Goal: Task Accomplishment & Management: Use online tool/utility

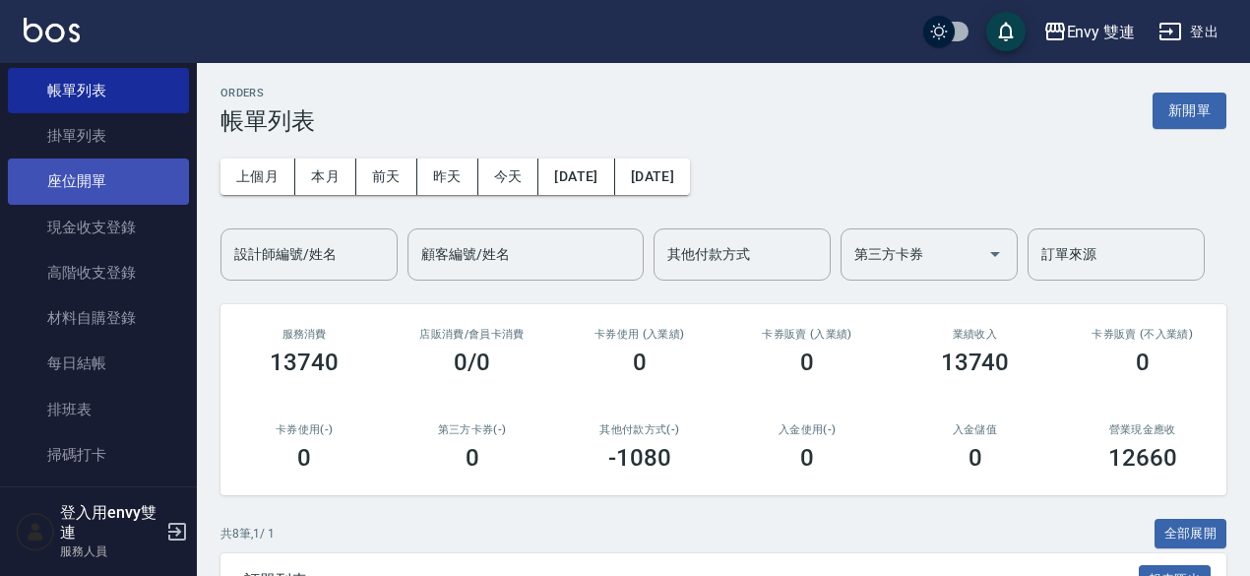
scroll to position [107, 0]
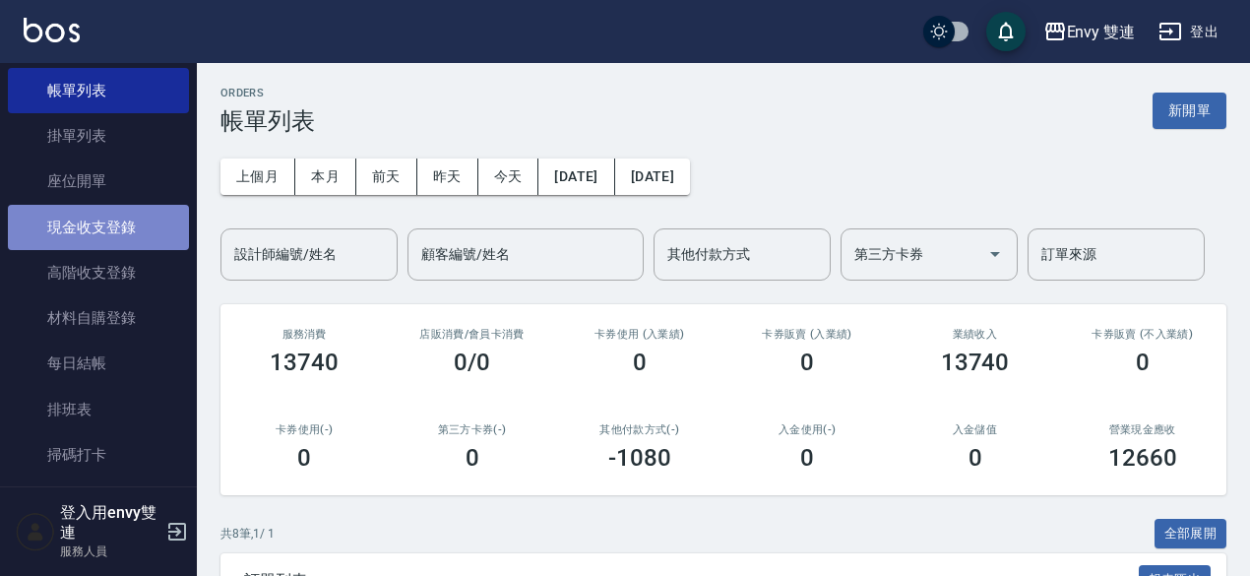
click at [102, 217] on link "現金收支登錄" at bounding box center [98, 227] width 181 height 45
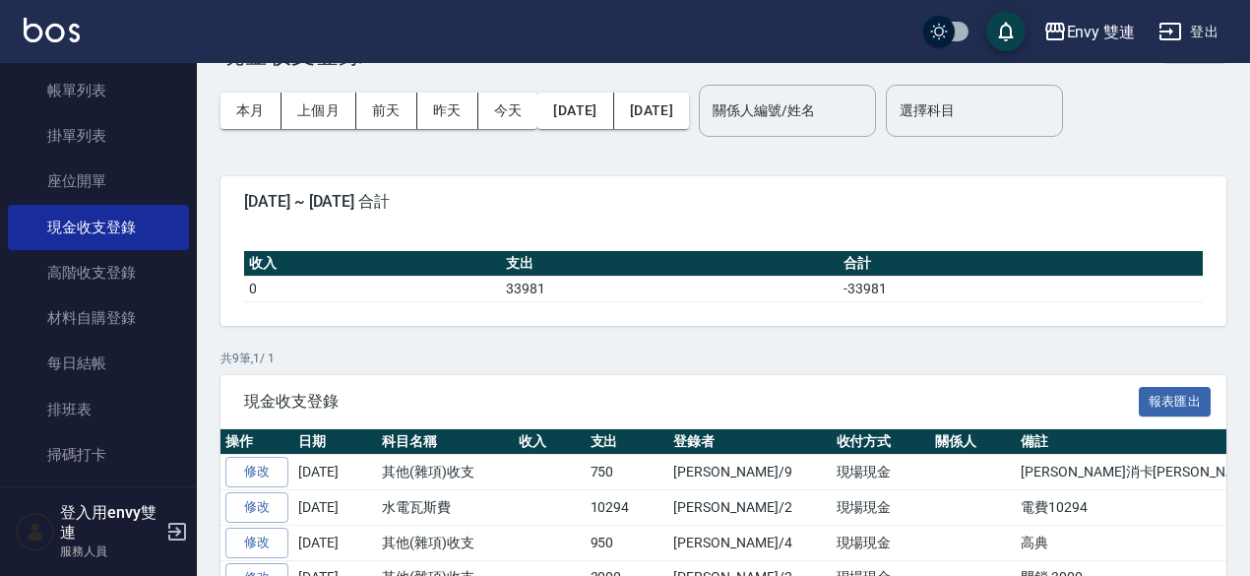
scroll to position [68, 0]
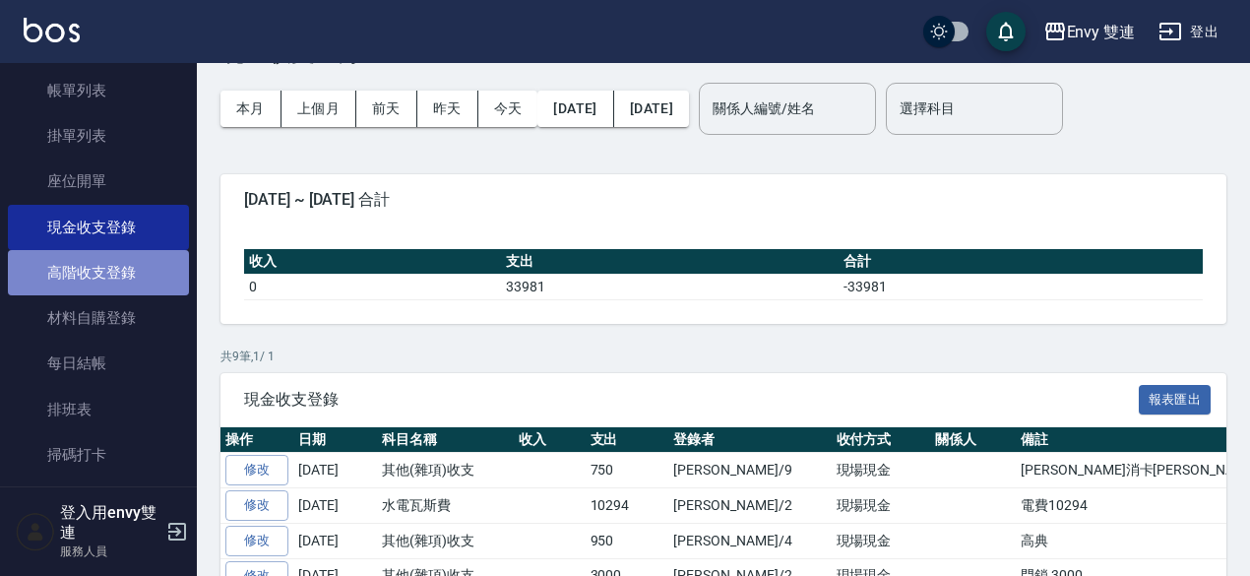
click at [120, 267] on link "高階收支登錄" at bounding box center [98, 272] width 181 height 45
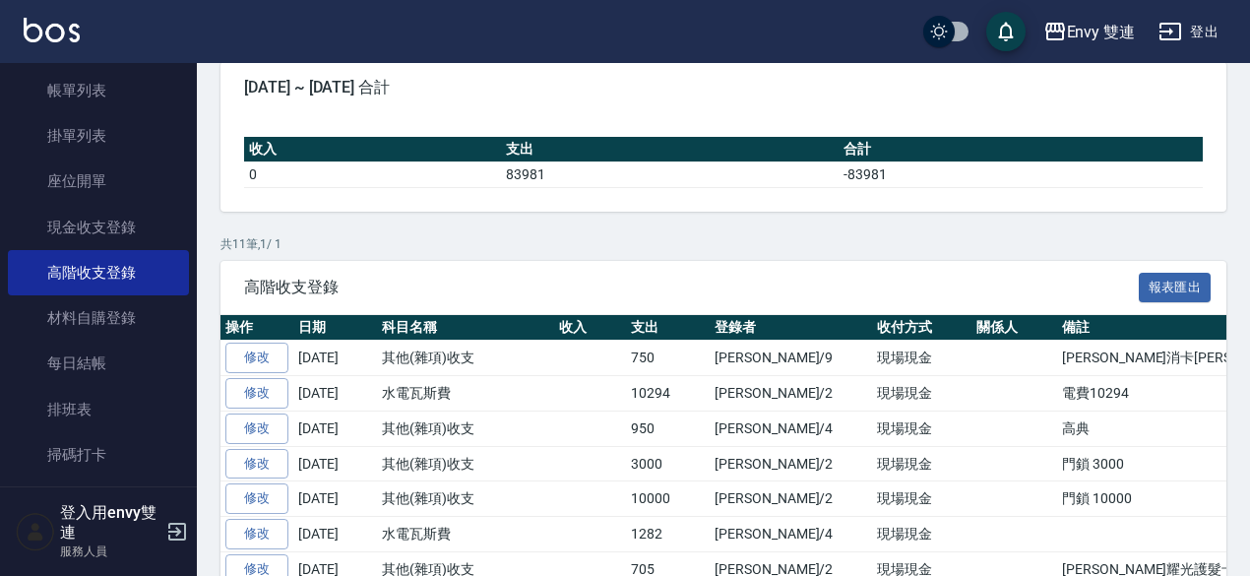
scroll to position [243, 0]
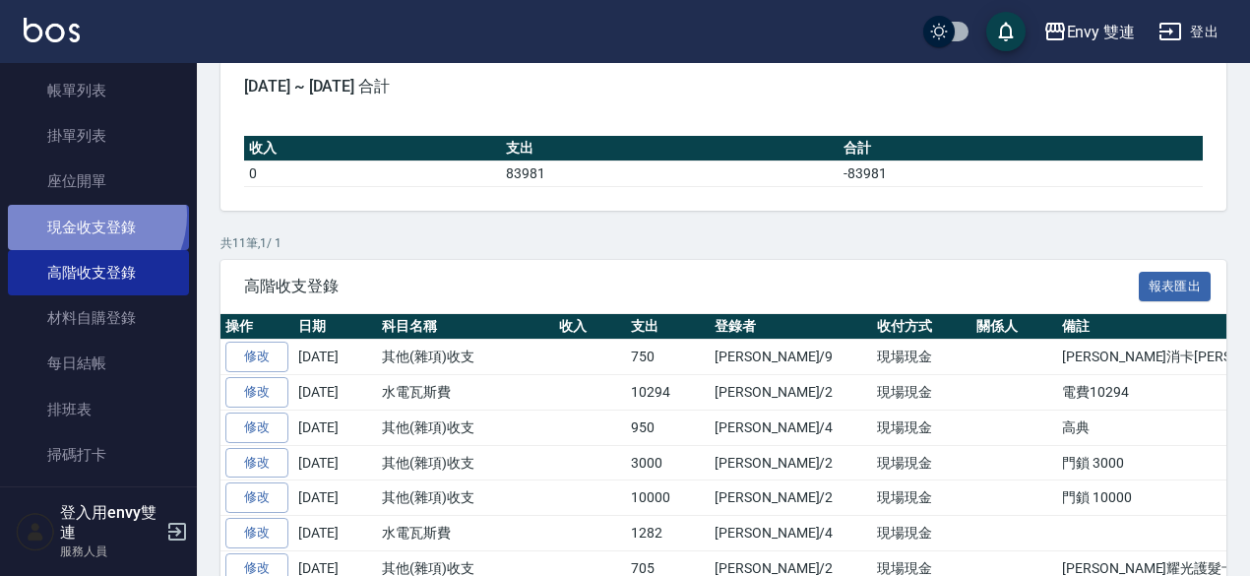
click at [87, 214] on link "現金收支登錄" at bounding box center [98, 227] width 181 height 45
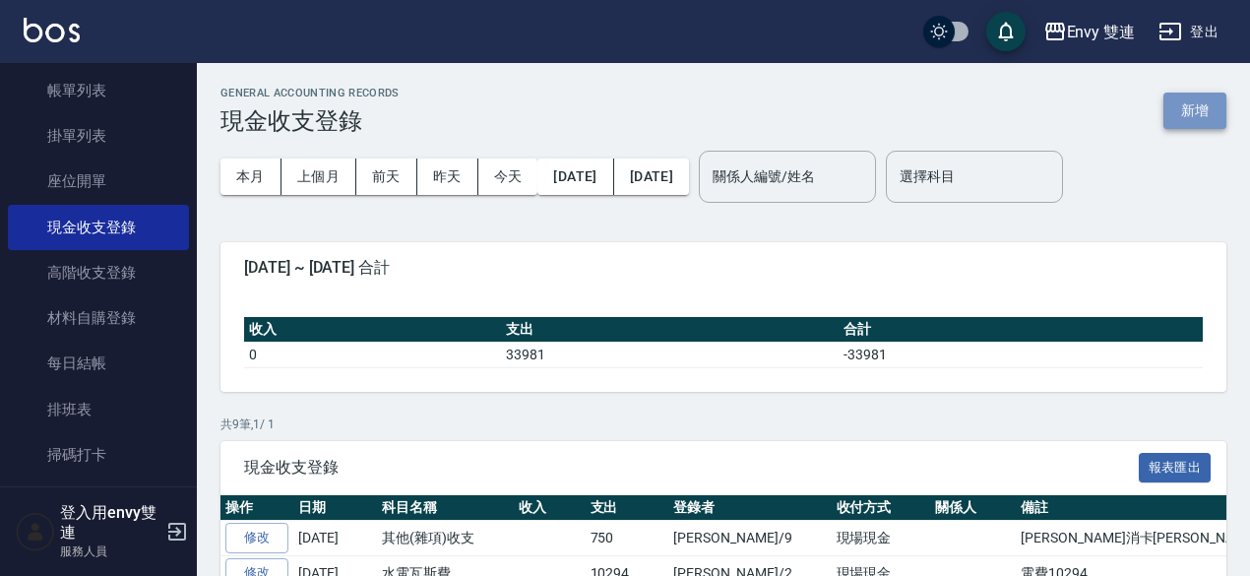
click at [1202, 113] on button "新增" at bounding box center [1194, 110] width 63 height 36
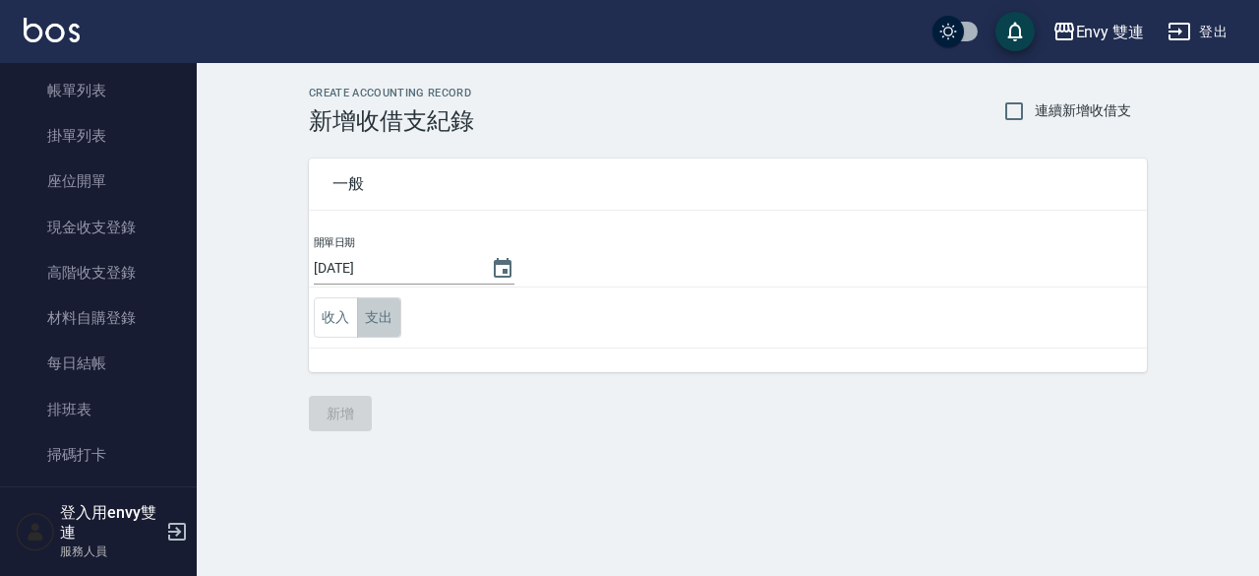
click at [375, 318] on button "支出" at bounding box center [379, 317] width 44 height 40
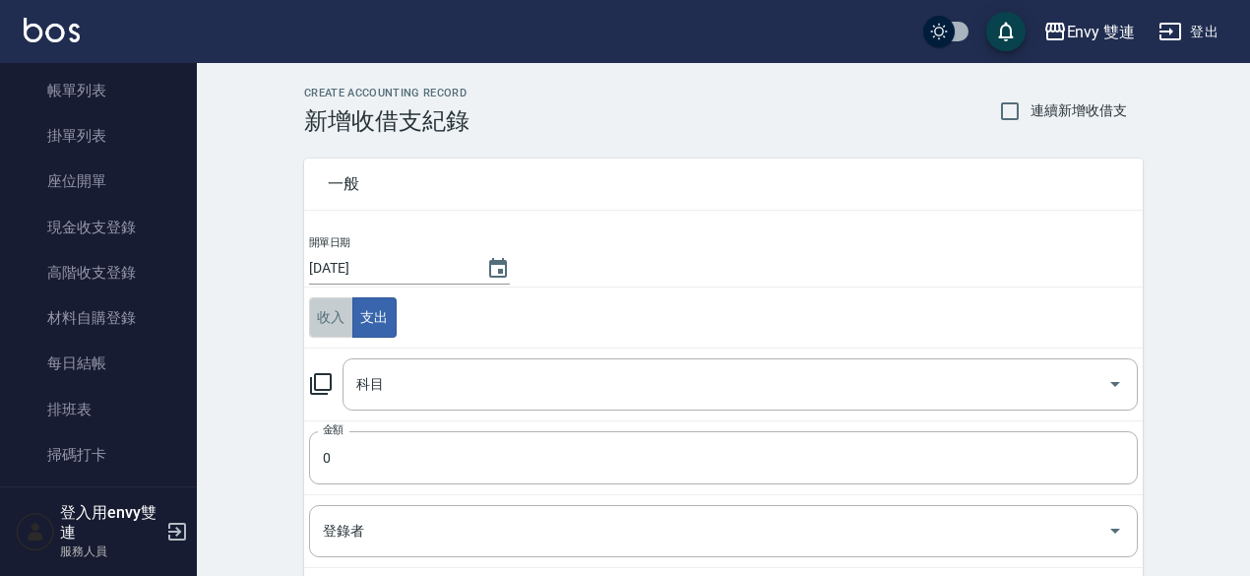
click at [329, 311] on button "收入" at bounding box center [331, 317] width 44 height 40
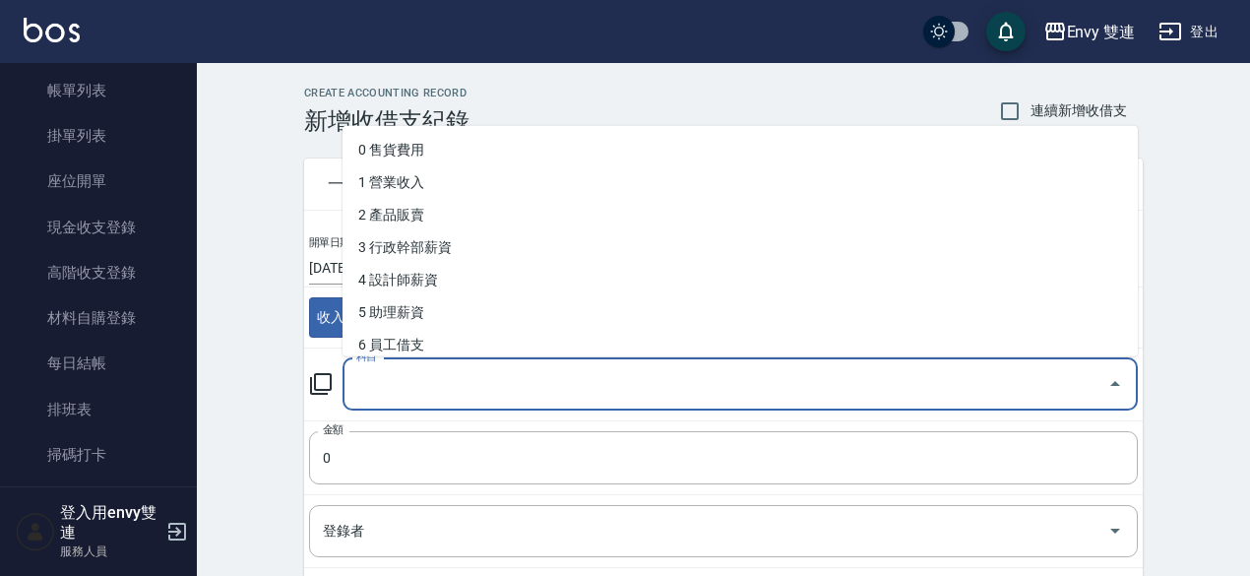
click at [496, 387] on input "科目" at bounding box center [725, 384] width 748 height 34
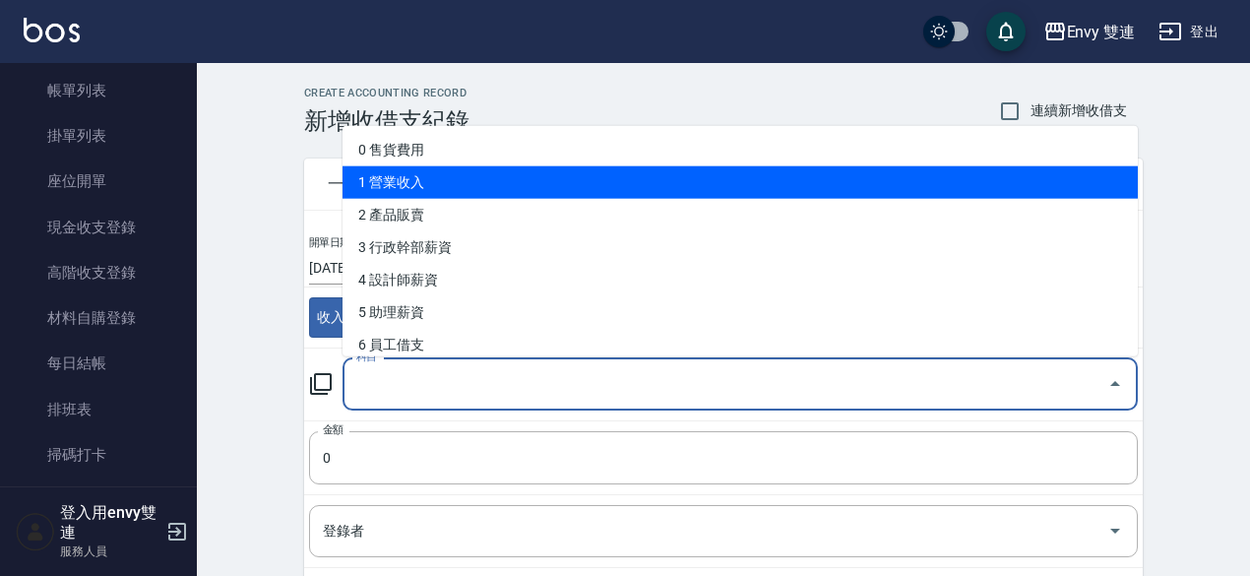
click at [375, 178] on li "1 營業收入" at bounding box center [739, 182] width 795 height 32
type input "1 營業收入"
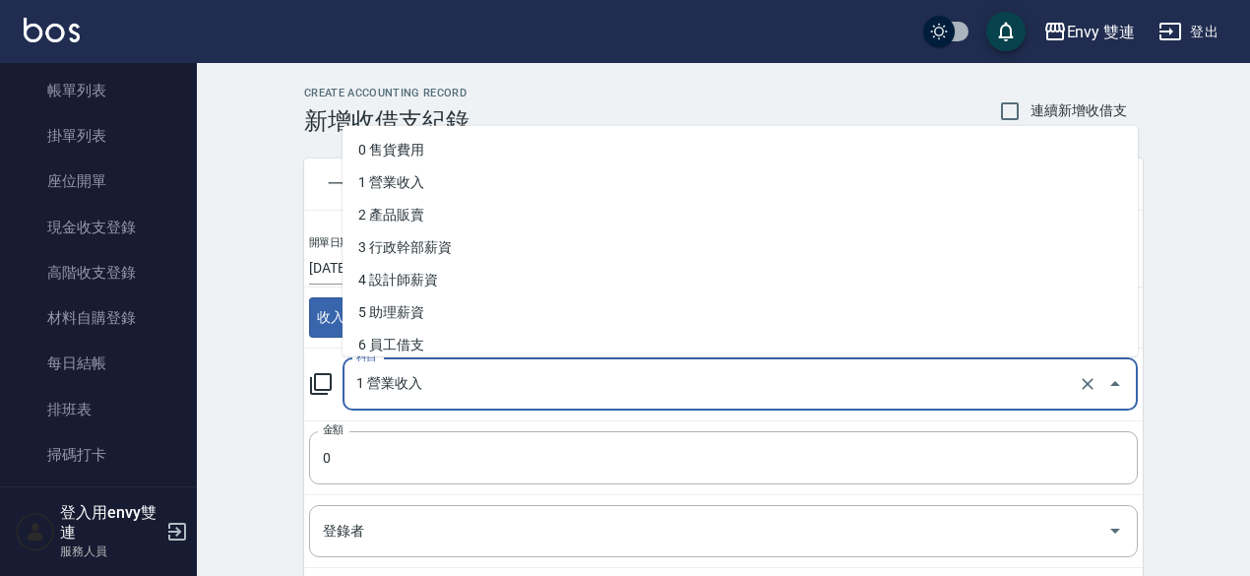
click at [427, 379] on input "1 營業收入" at bounding box center [712, 384] width 722 height 34
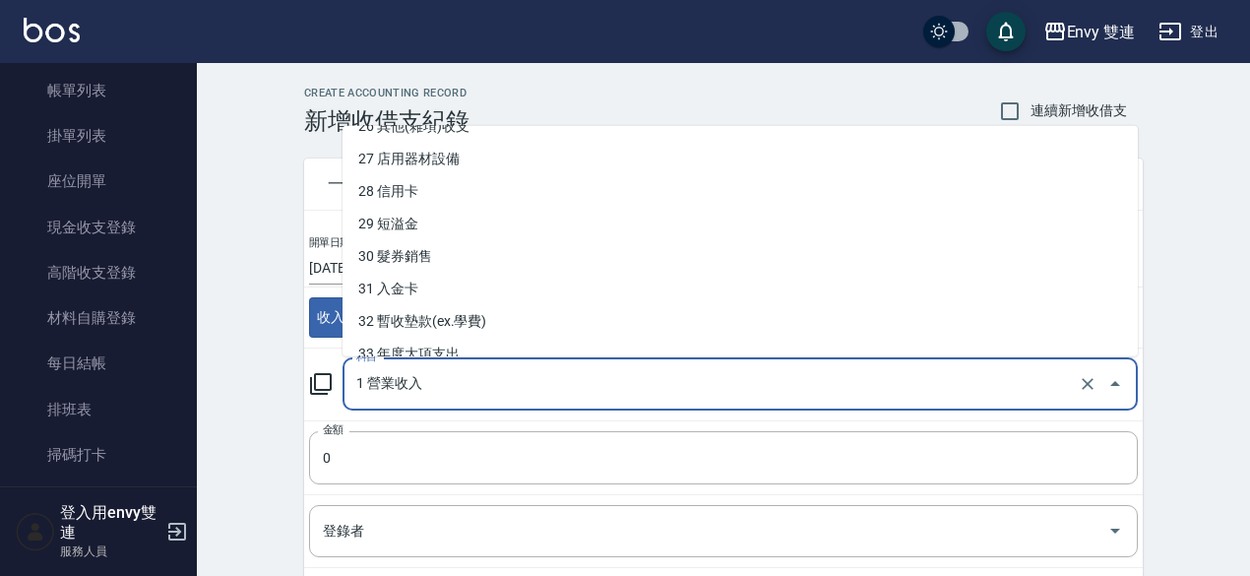
scroll to position [986, 0]
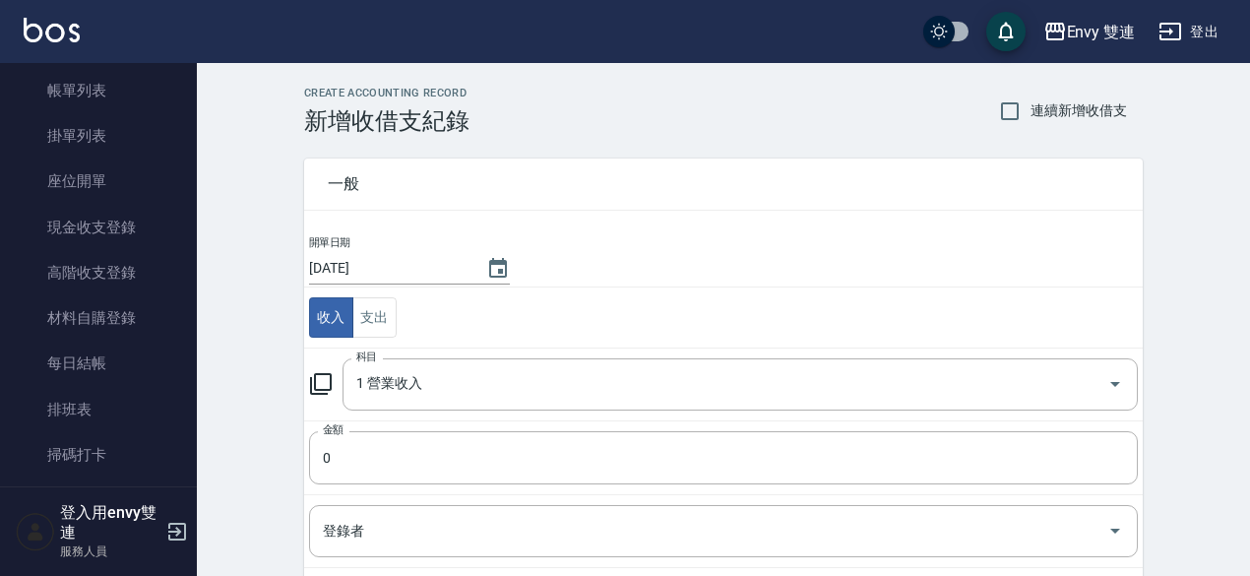
click at [252, 353] on div "CREATE ACCOUNTING RECORD 新增收借支紀錄 連續新增收借支 一般 開單日期 [DATE] 收入 支出 科目 1 營業收入 科目 金額 0…" at bounding box center [723, 466] width 1053 height 806
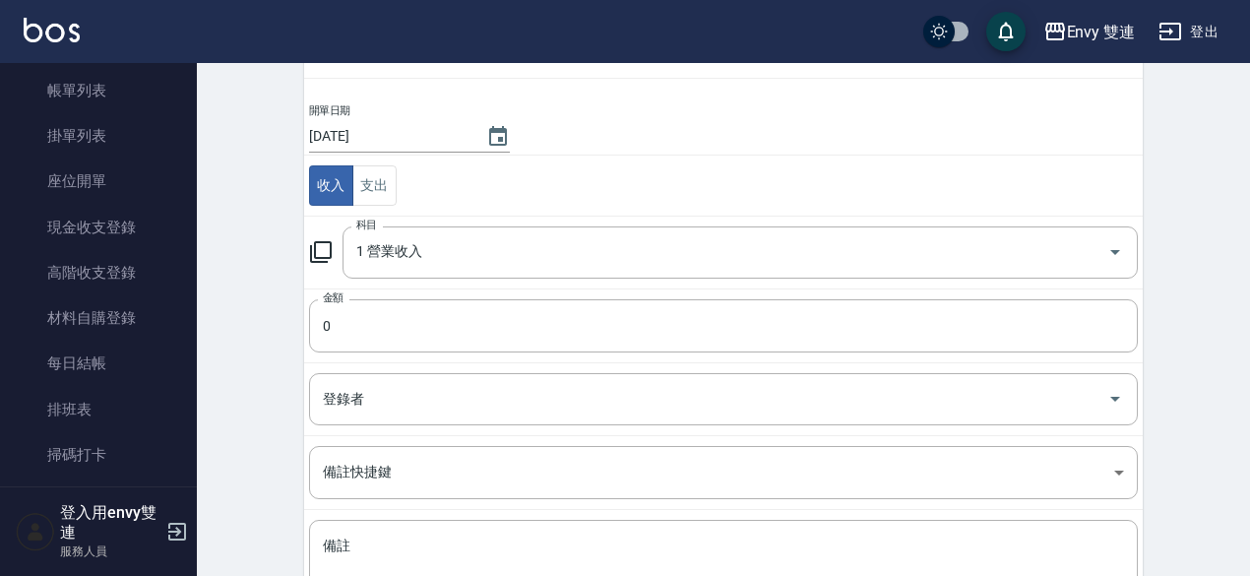
scroll to position [133, 0]
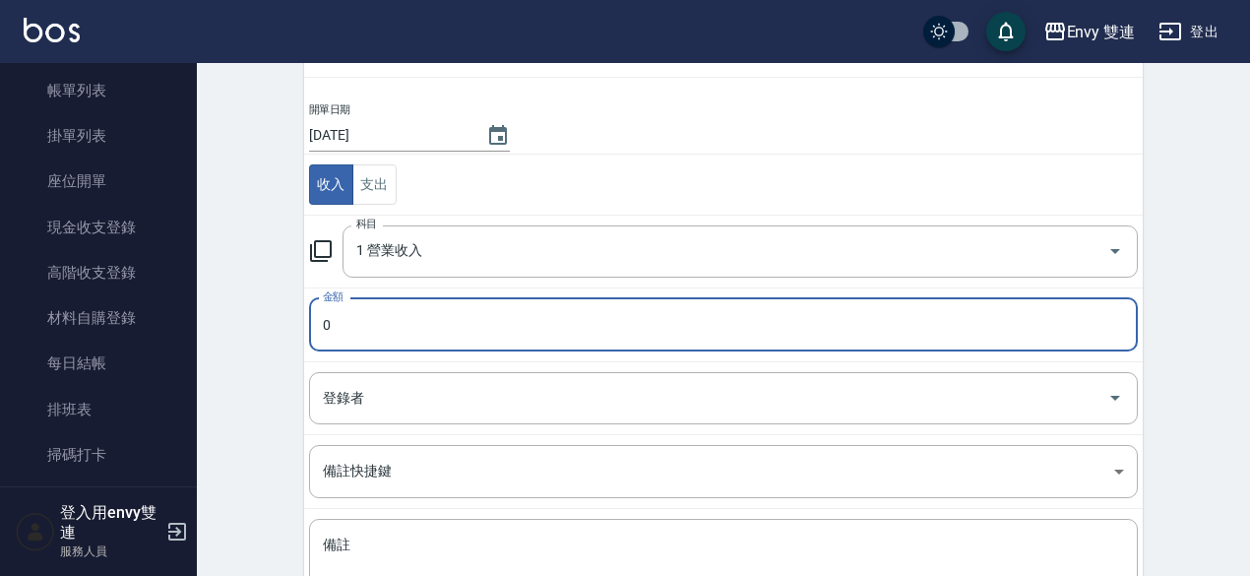
click at [398, 314] on input "0" at bounding box center [723, 324] width 828 height 53
type input "2250"
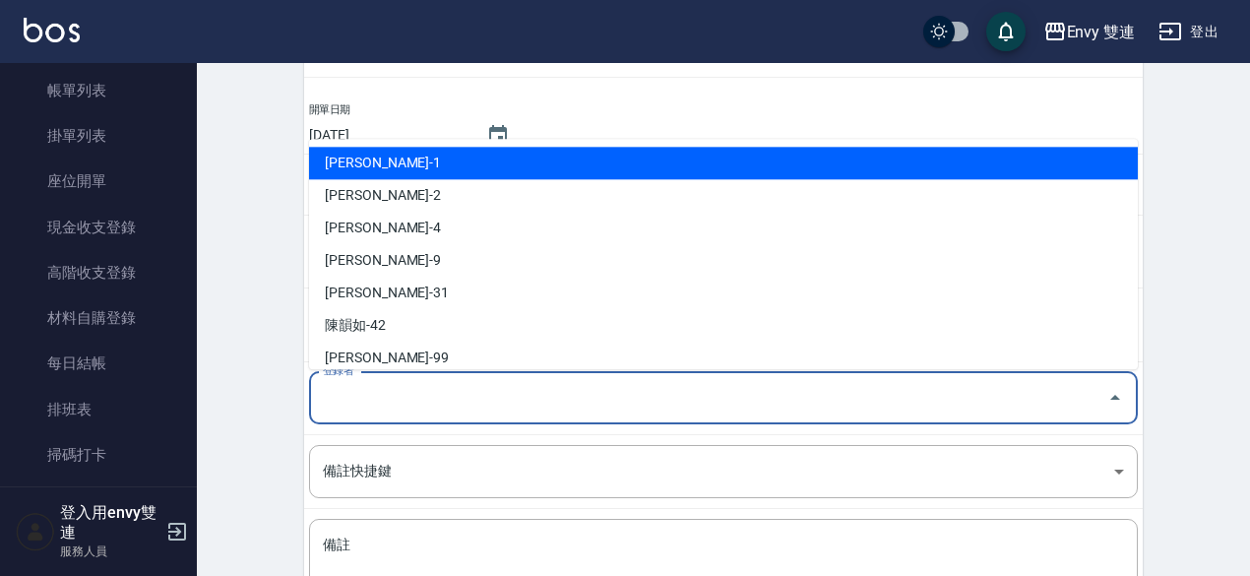
click at [492, 389] on input "登錄者" at bounding box center [708, 398] width 781 height 34
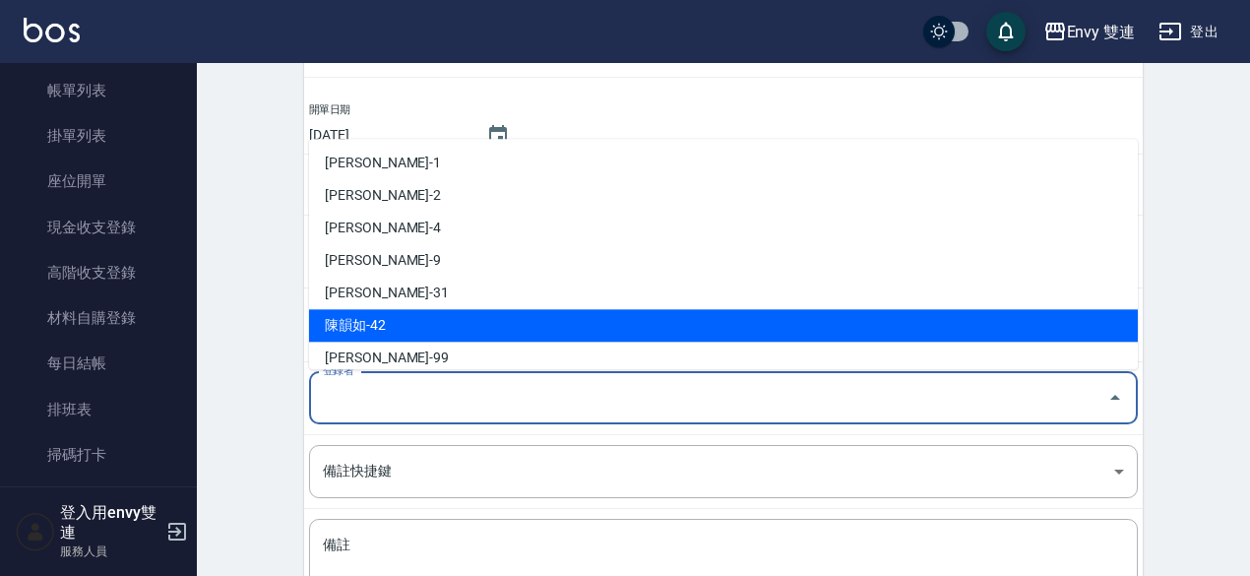
click at [370, 324] on li "陳韻如-42" at bounding box center [723, 325] width 828 height 32
type input "陳韻如-42"
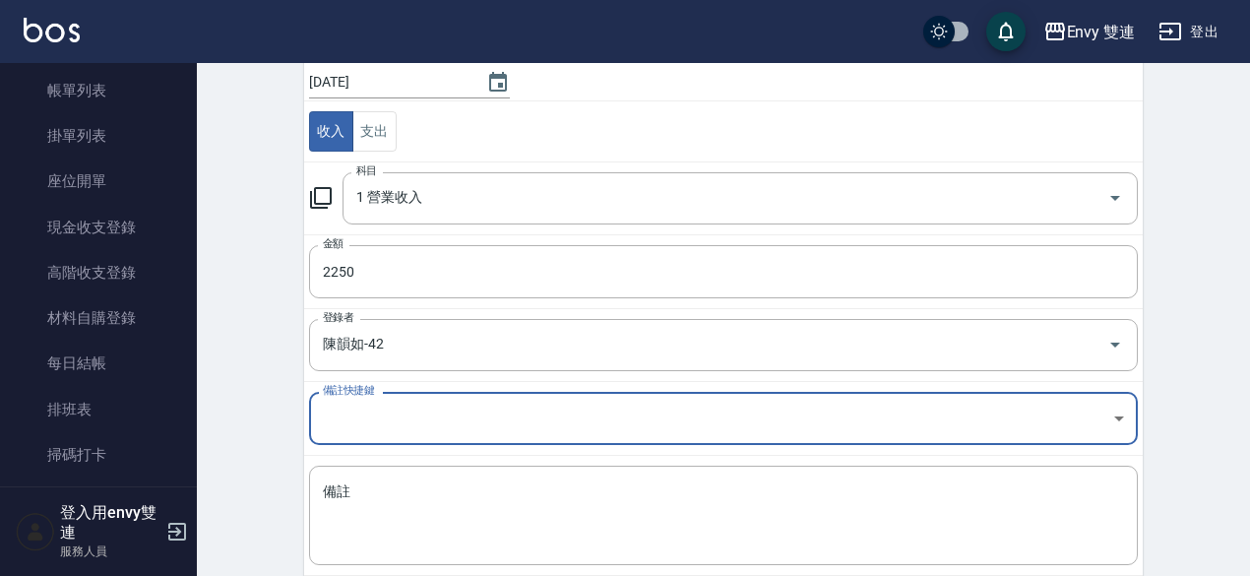
scroll to position [197, 0]
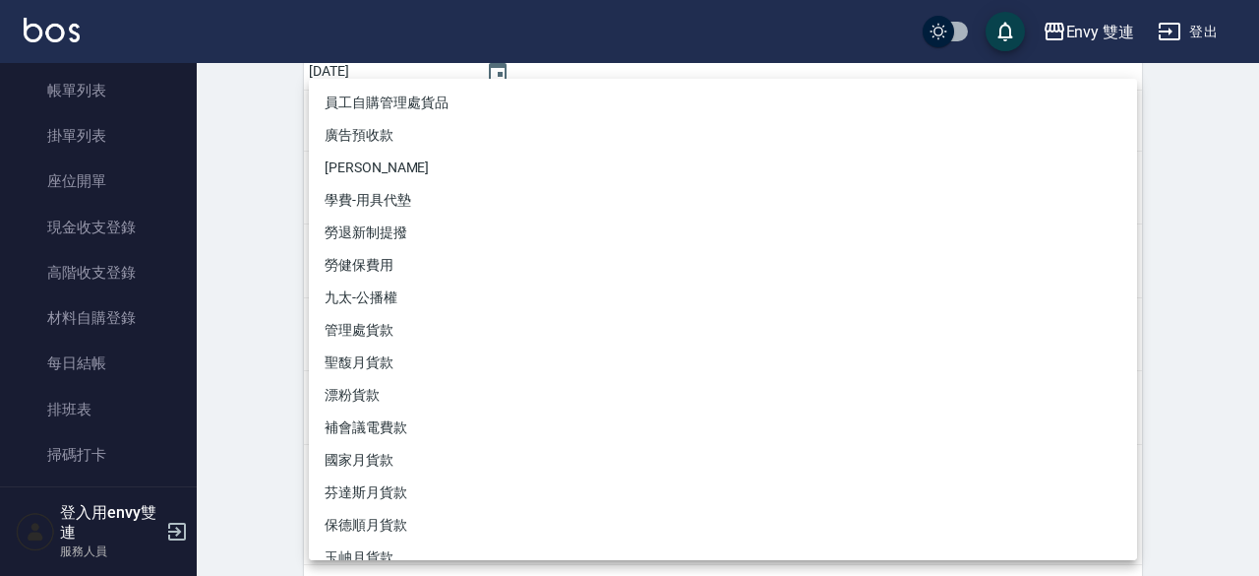
click at [353, 389] on body "Envy 雙連 登出 櫃檯作業 打帳單 帳單列表 掛單列表 座位開單 現金收支登錄 高階收支登錄 材料自購登錄 每日結帳 排班表 掃碼打卡 預約管理 預約管理…" at bounding box center [629, 237] width 1259 height 869
click at [226, 328] on div at bounding box center [629, 288] width 1259 height 576
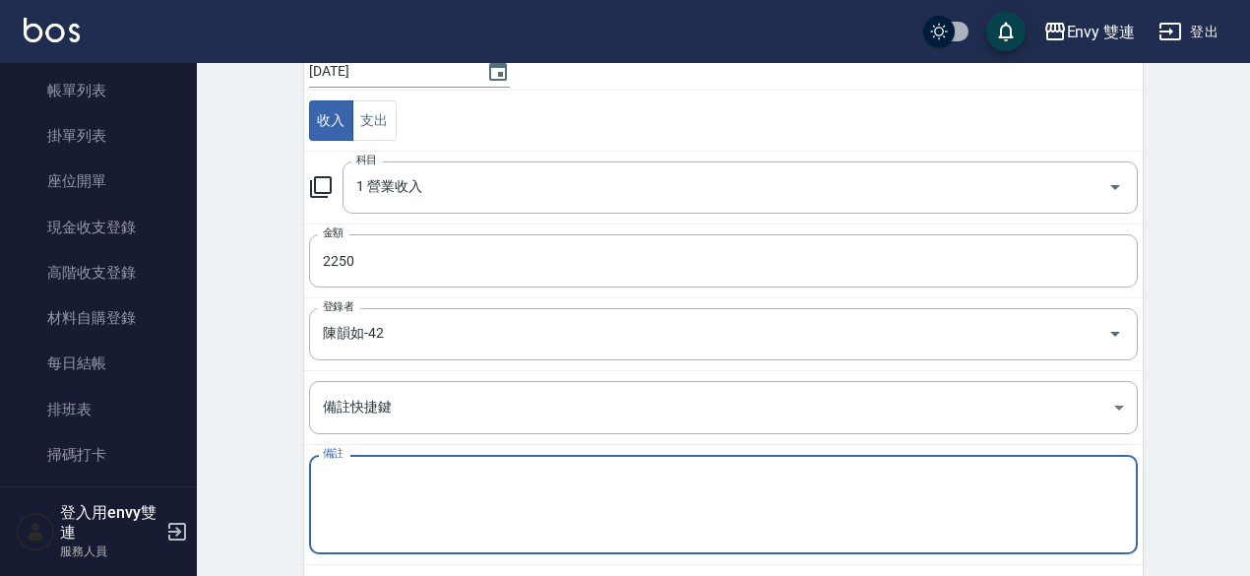
click at [374, 481] on textarea "備註" at bounding box center [723, 504] width 801 height 67
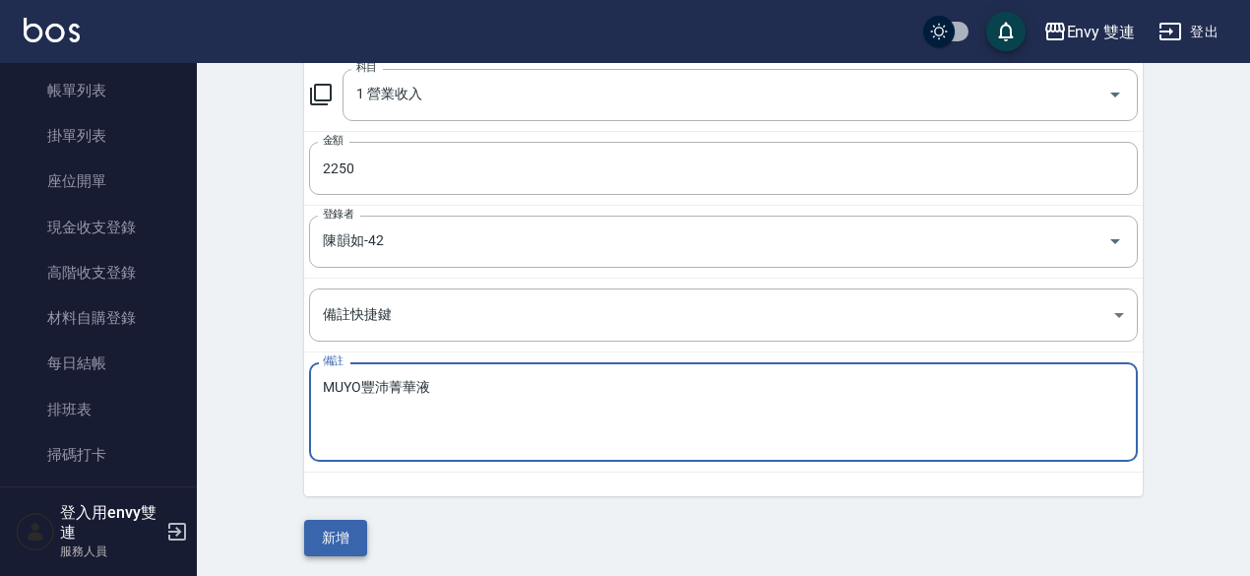
type textarea "MUYO豐沛菁華液"
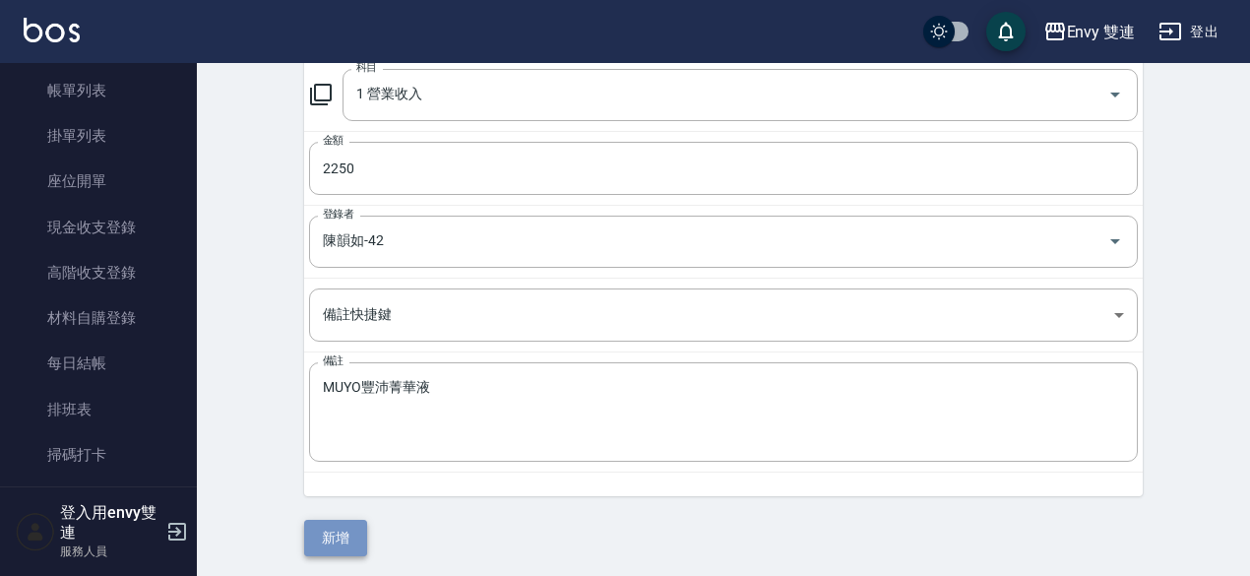
click at [340, 534] on button "新增" at bounding box center [335, 537] width 63 height 36
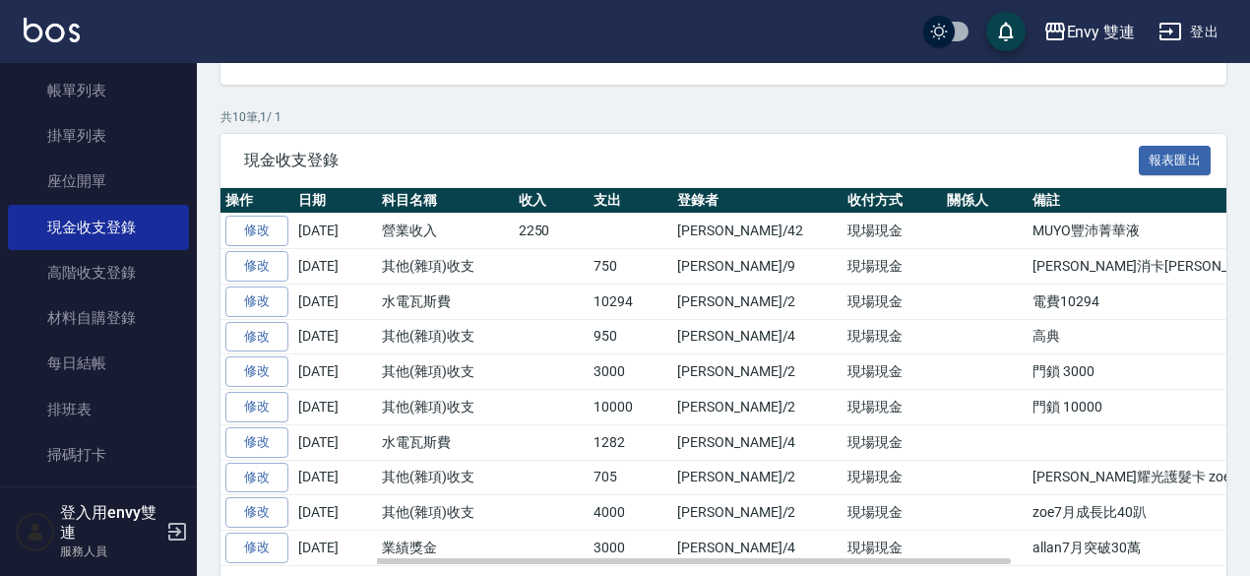
scroll to position [362, 0]
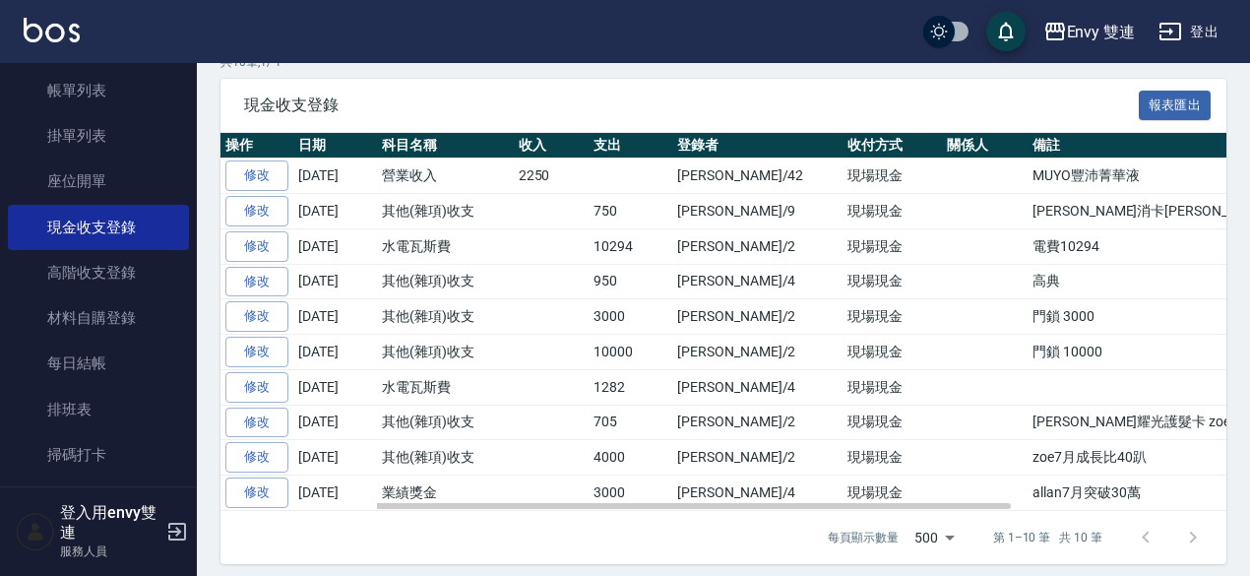
click at [1034, 163] on td "MUYO豐沛菁華液" at bounding box center [1263, 175] width 472 height 35
click at [268, 167] on link "修改" at bounding box center [256, 175] width 63 height 31
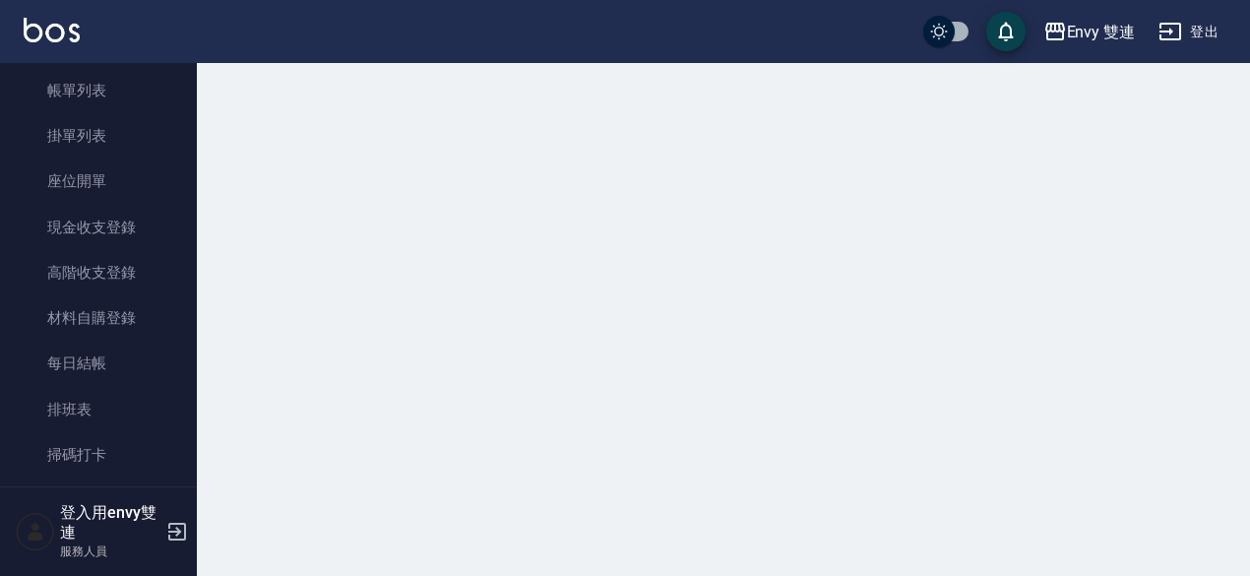
click at [539, 350] on div at bounding box center [625, 288] width 1250 height 576
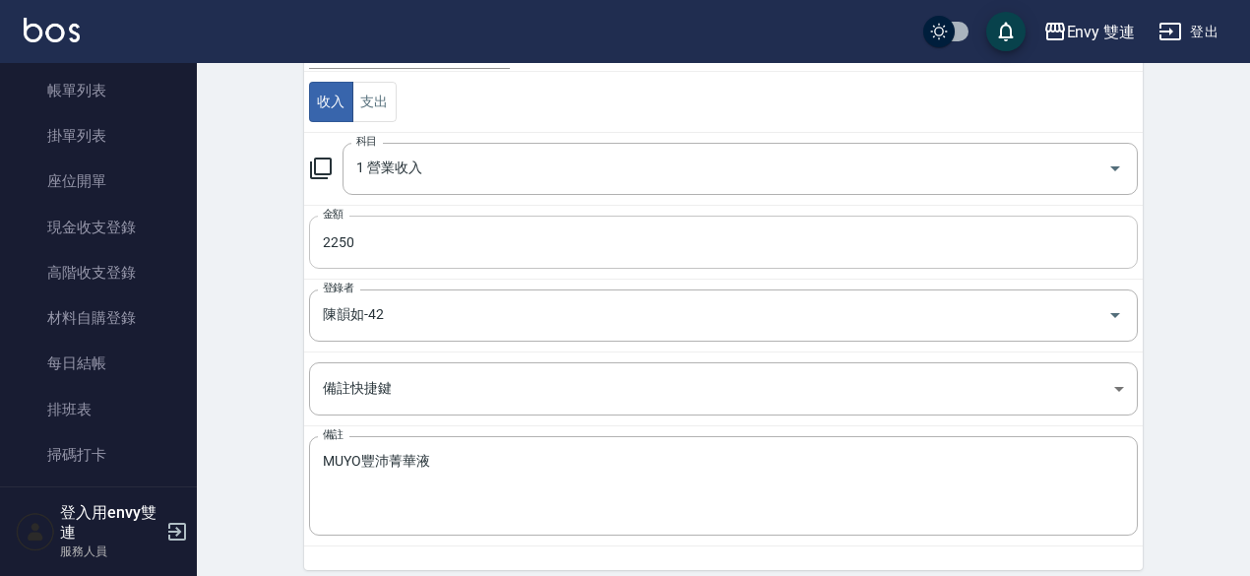
scroll to position [237, 0]
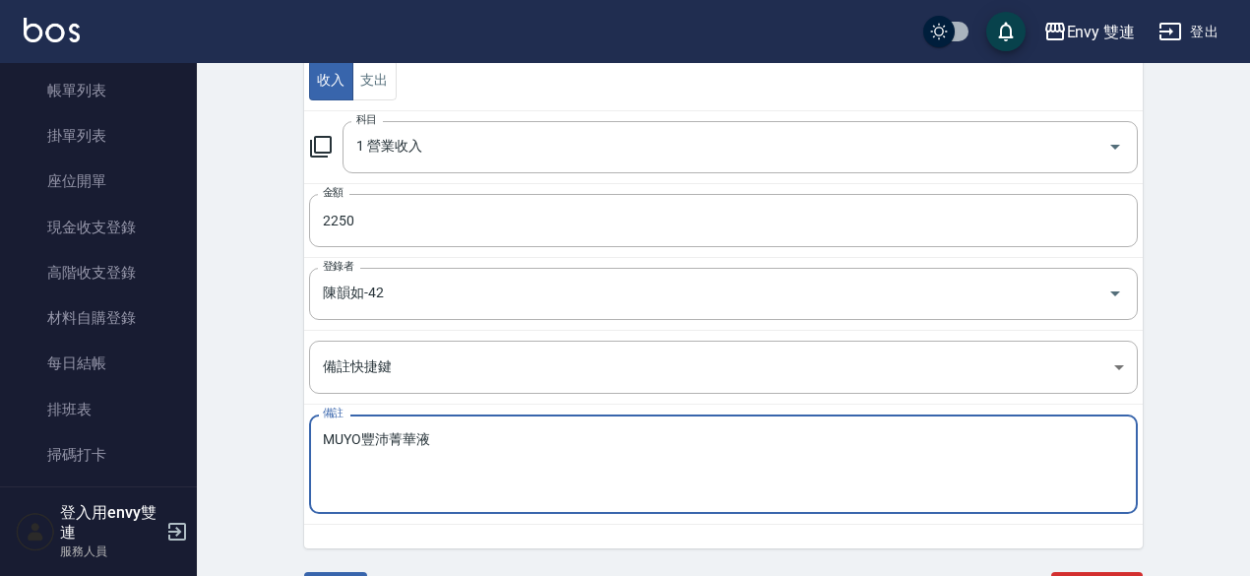
click at [413, 434] on textarea "MUYO豐沛菁華液" at bounding box center [723, 464] width 801 height 67
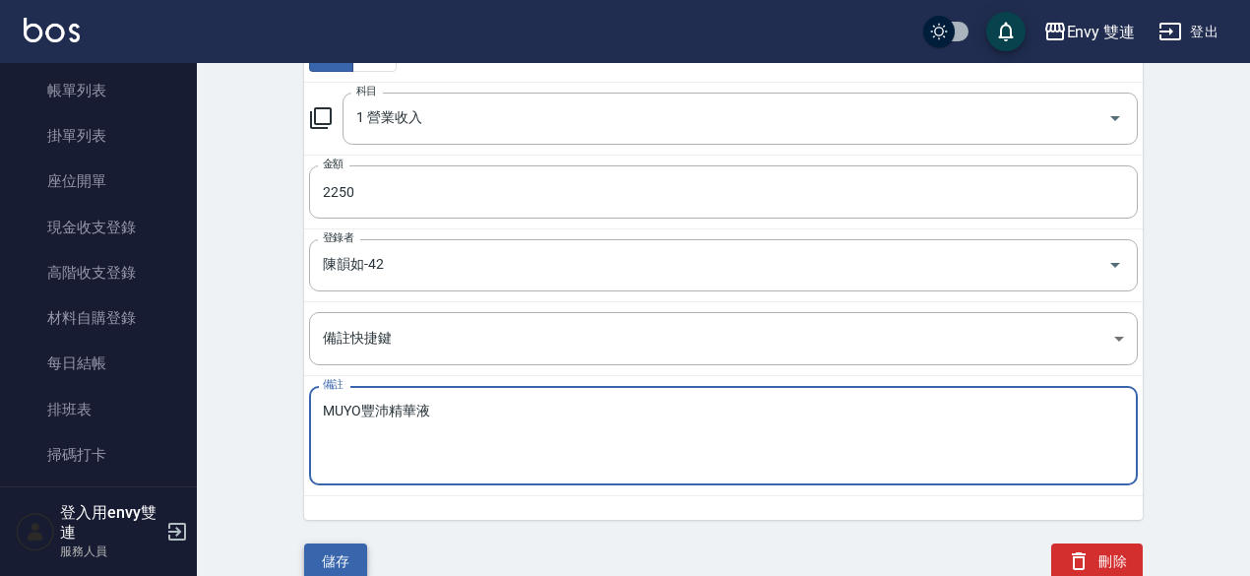
type textarea "MUYO豐沛精華液"
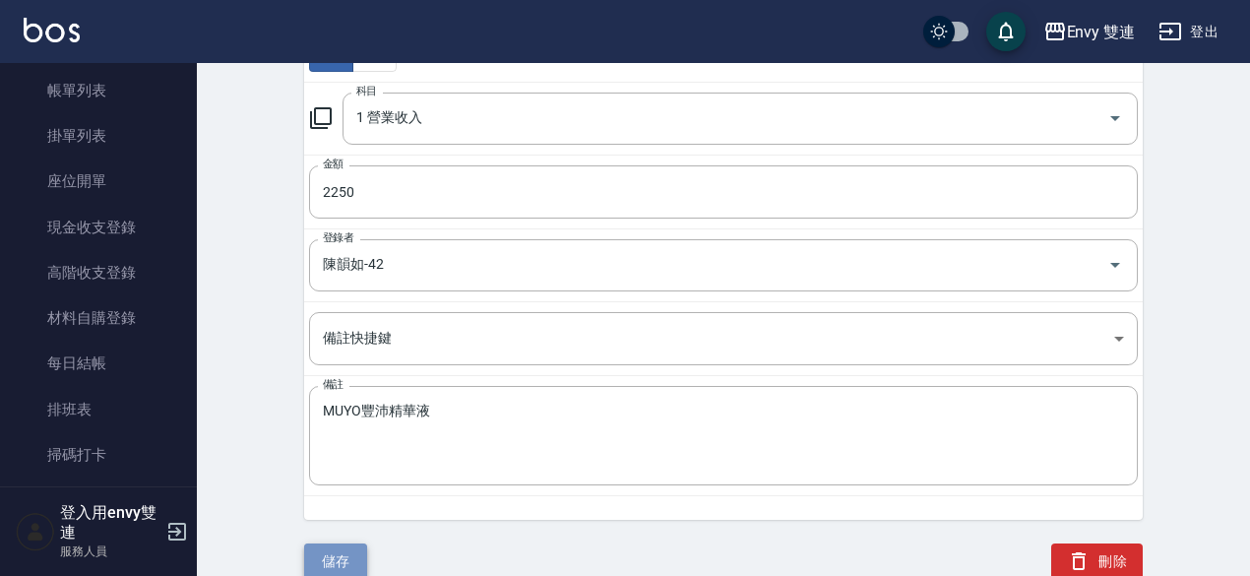
click at [344, 549] on button "儲存" at bounding box center [335, 561] width 63 height 36
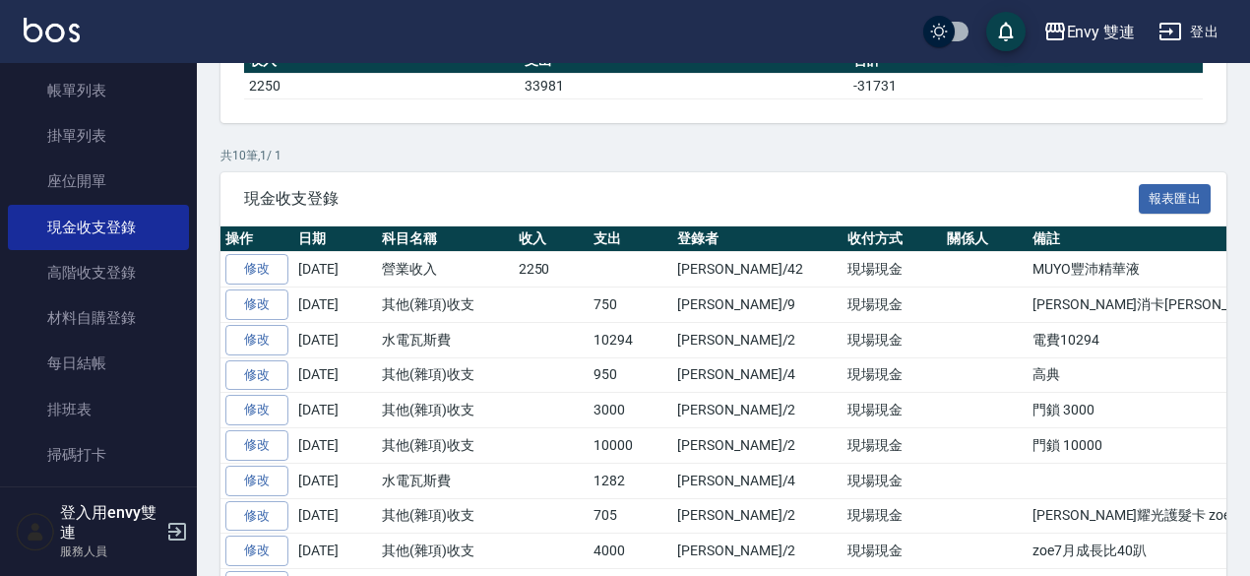
scroll to position [268, 0]
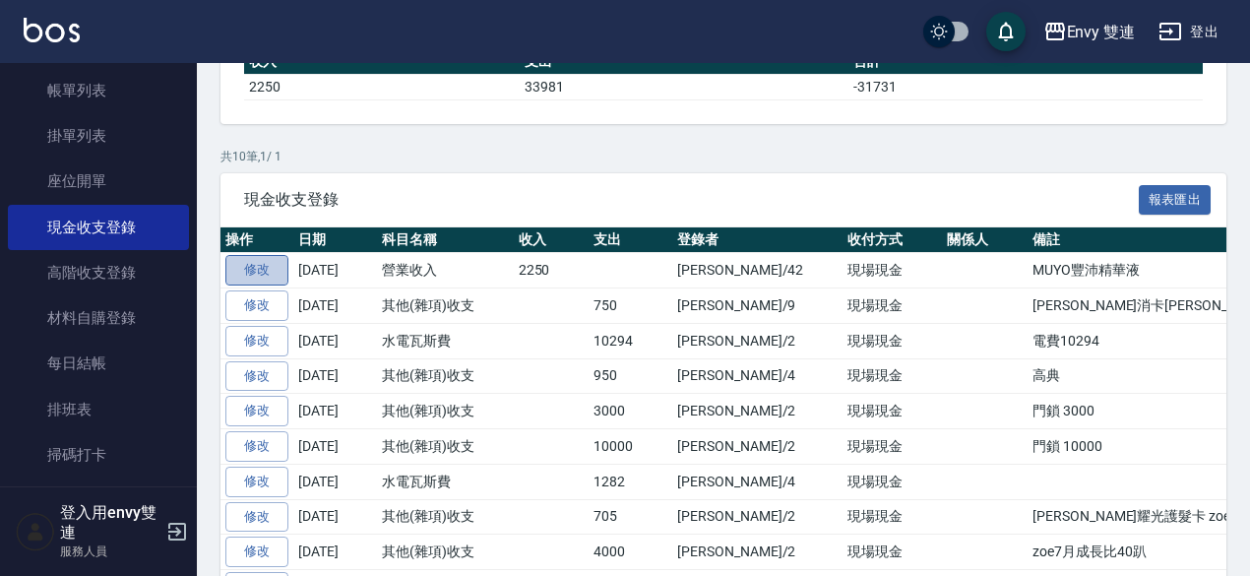
click at [247, 263] on link "修改" at bounding box center [256, 270] width 63 height 31
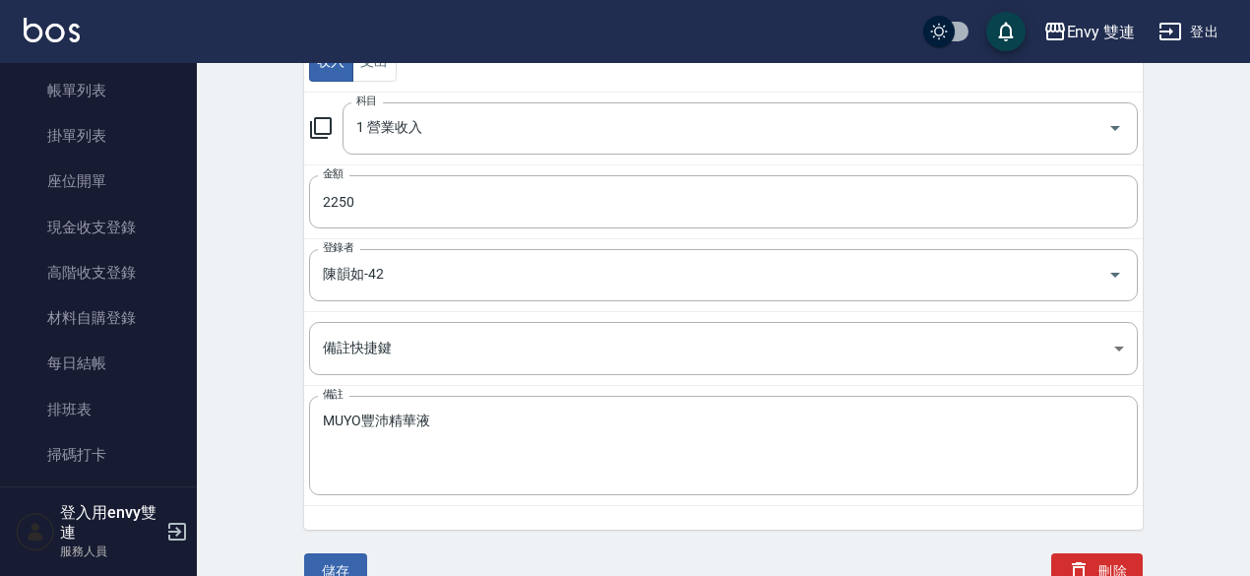
scroll to position [266, 0]
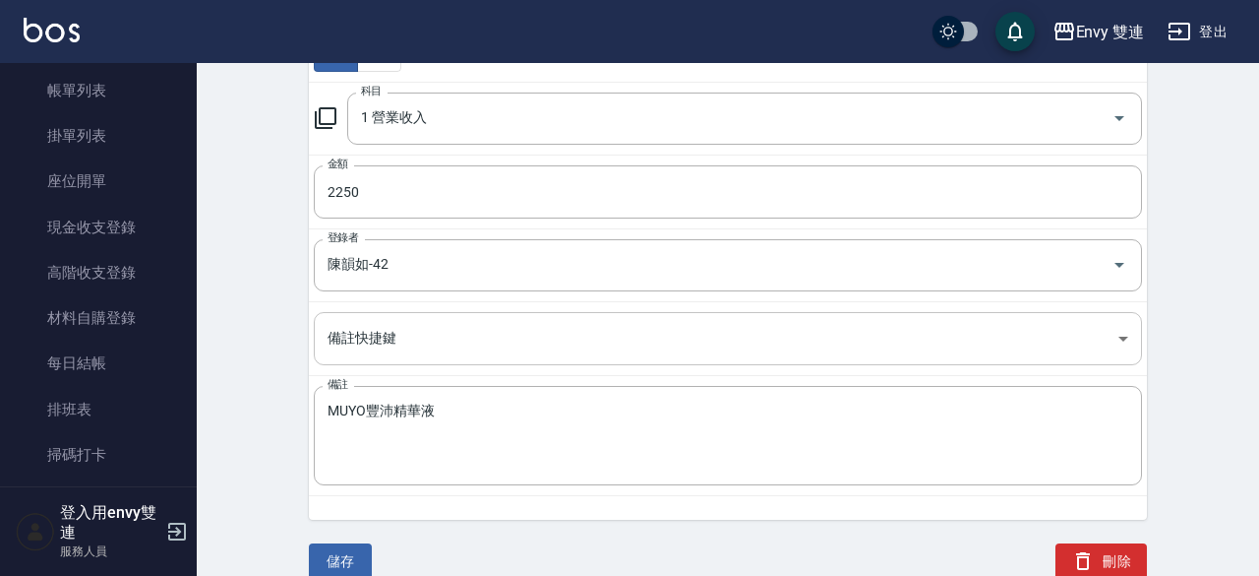
click at [564, 334] on body "Envy 雙連 登出 櫃檯作業 打帳單 帳單列表 掛單列表 座位開單 現金收支登錄 高階收支登錄 材料自購登錄 每日結帳 排班表 掃碼打卡 預約管理 預約管理…" at bounding box center [629, 156] width 1259 height 845
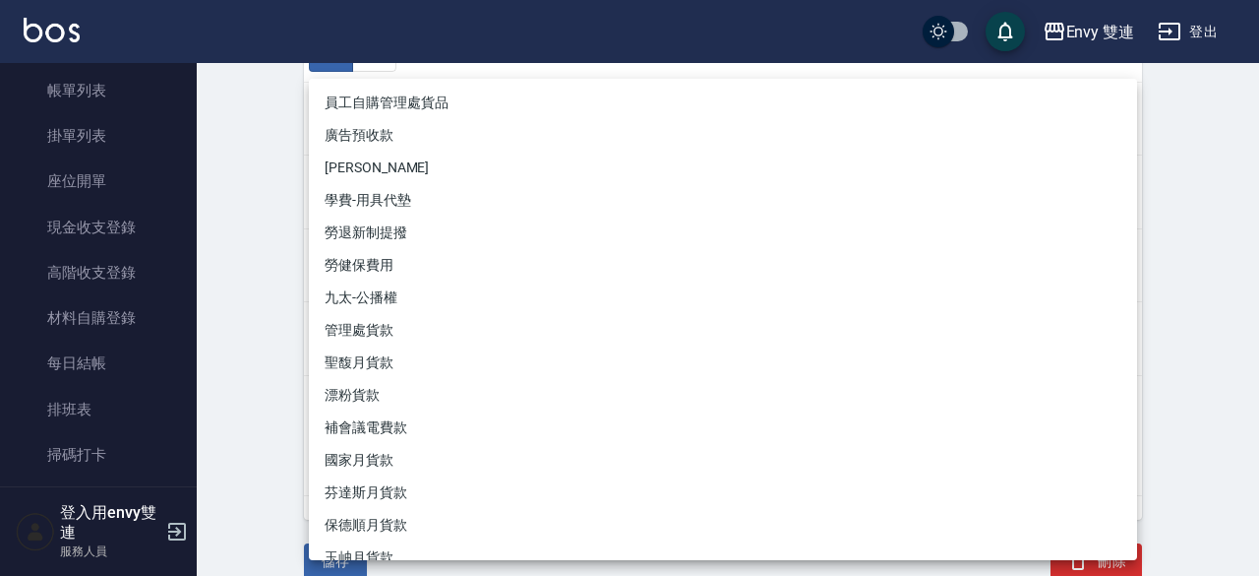
click at [214, 391] on div at bounding box center [629, 288] width 1259 height 576
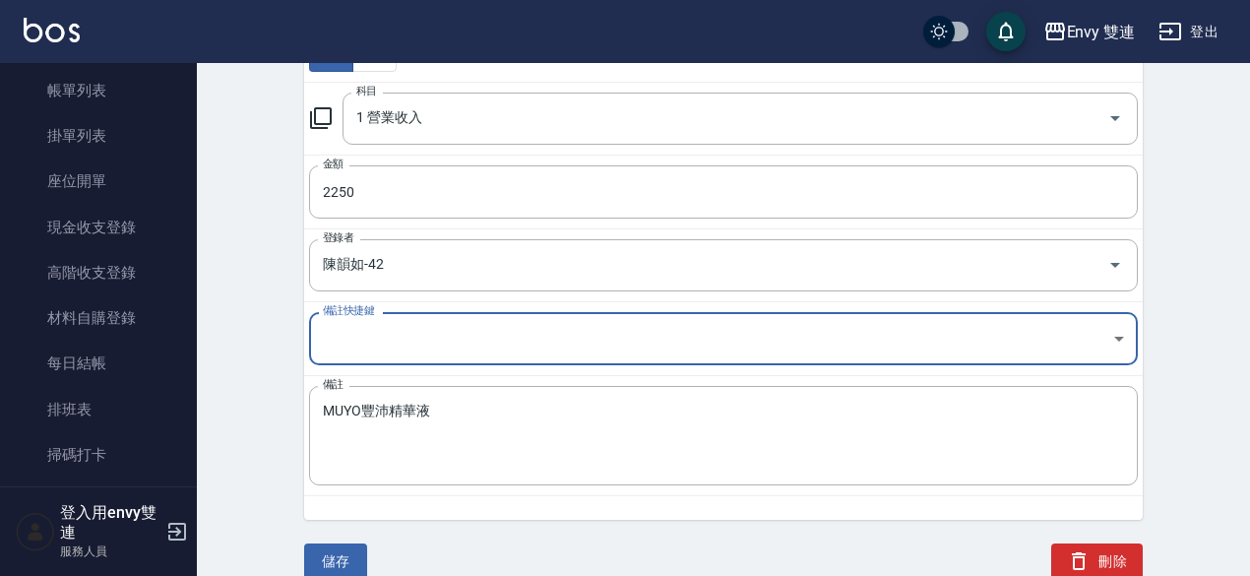
click at [214, 391] on div "ACCOUNTING RECORD DETAIL 收支紀錄詳細 一般 開單日期 [DATE] 收入 支出 科目 1 營業收入 科目 金額 2250 金額 登錄…" at bounding box center [723, 200] width 1053 height 759
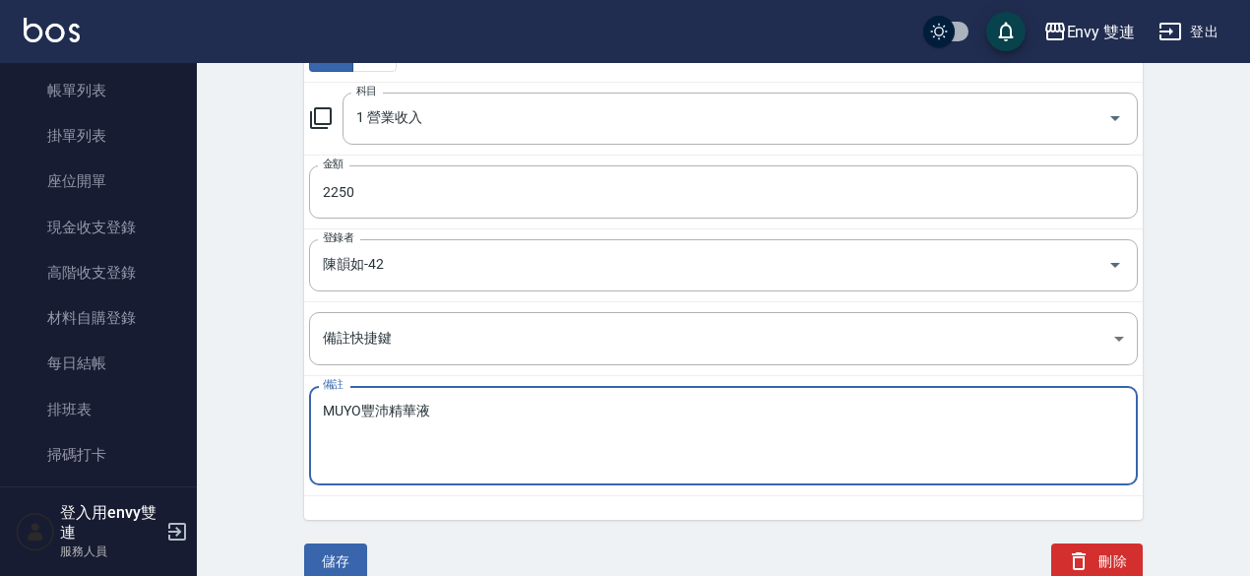
click at [327, 406] on textarea "MUYO豐沛精華液" at bounding box center [723, 435] width 801 height 67
type textarea "韻如自購 MUYO豐沛精華液"
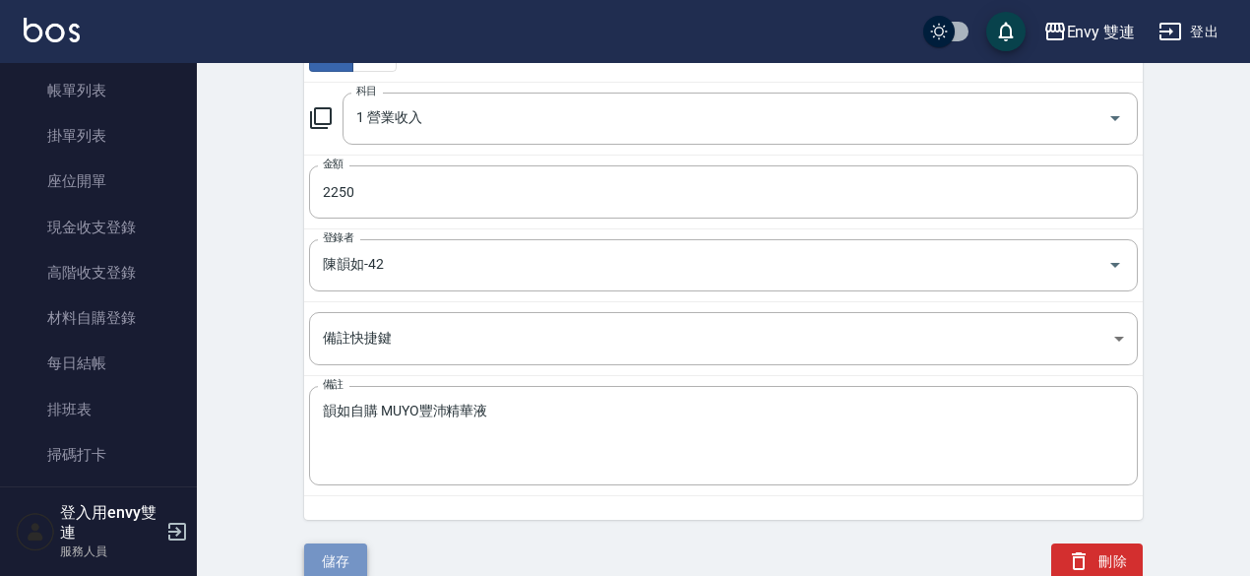
click at [331, 566] on button "儲存" at bounding box center [335, 561] width 63 height 36
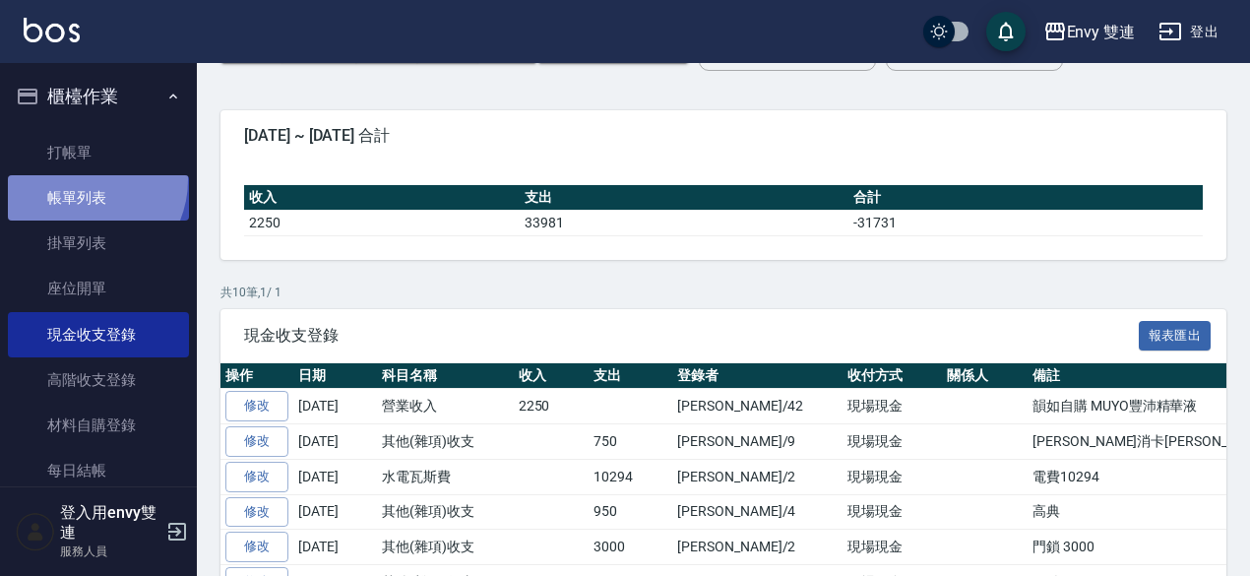
click at [81, 180] on link "帳單列表" at bounding box center [98, 197] width 181 height 45
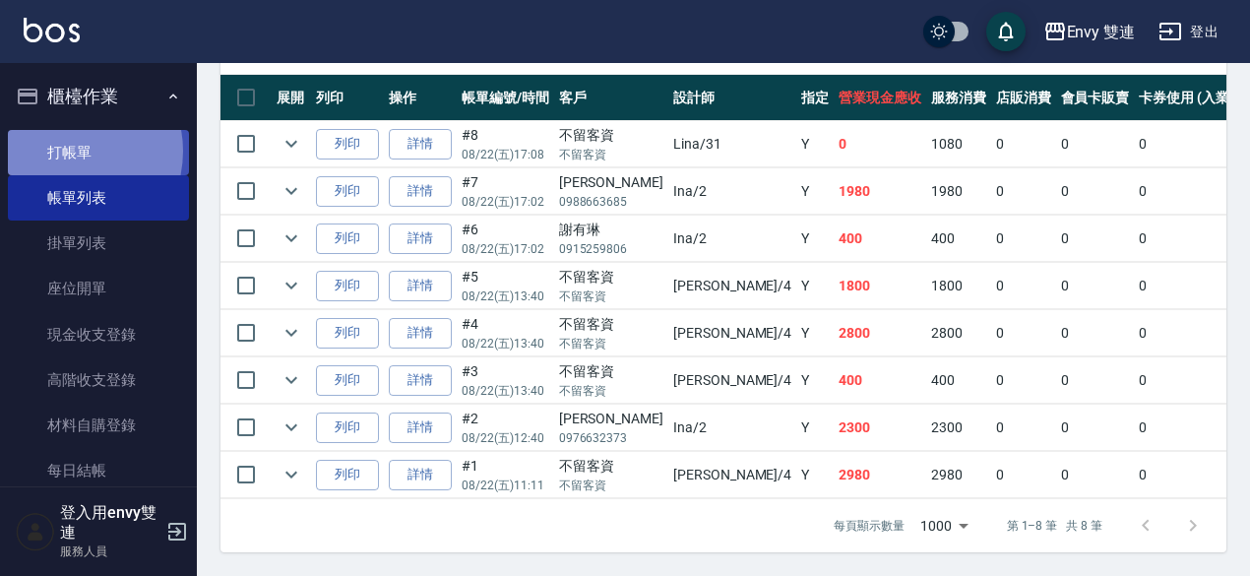
click at [63, 151] on link "打帳單" at bounding box center [98, 152] width 181 height 45
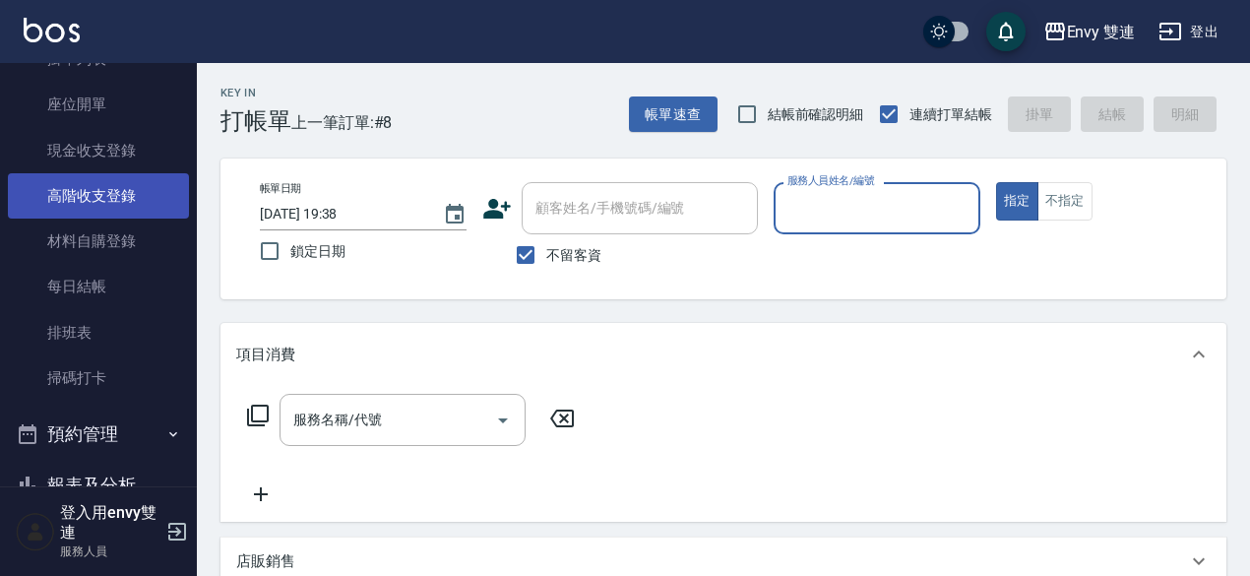
scroll to position [193, 0]
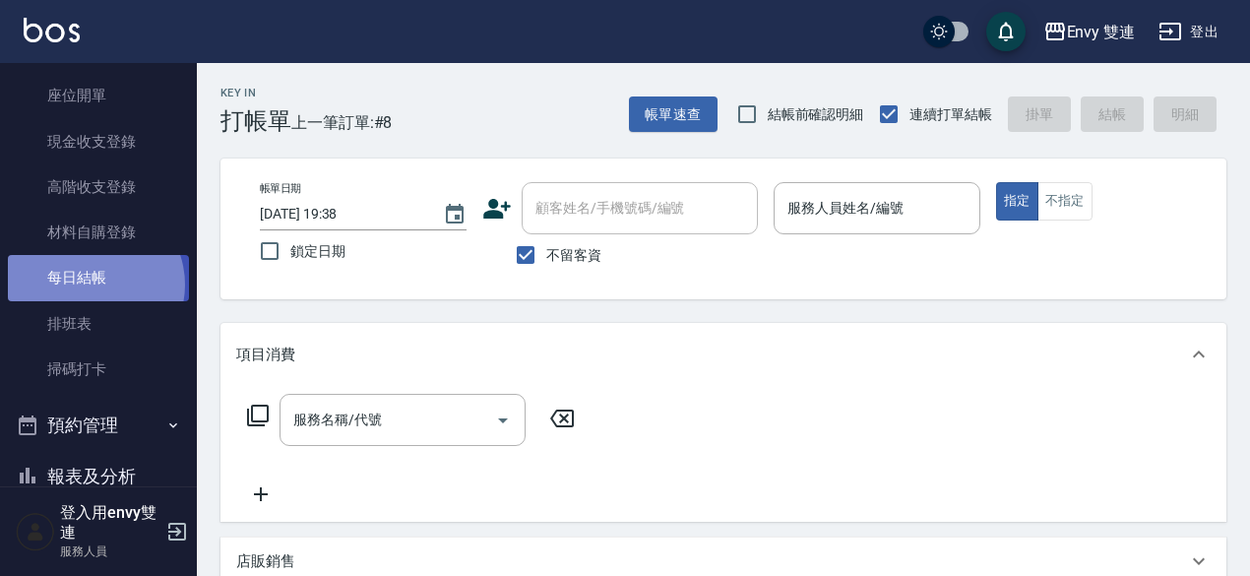
click at [92, 284] on link "每日結帳" at bounding box center [98, 277] width 181 height 45
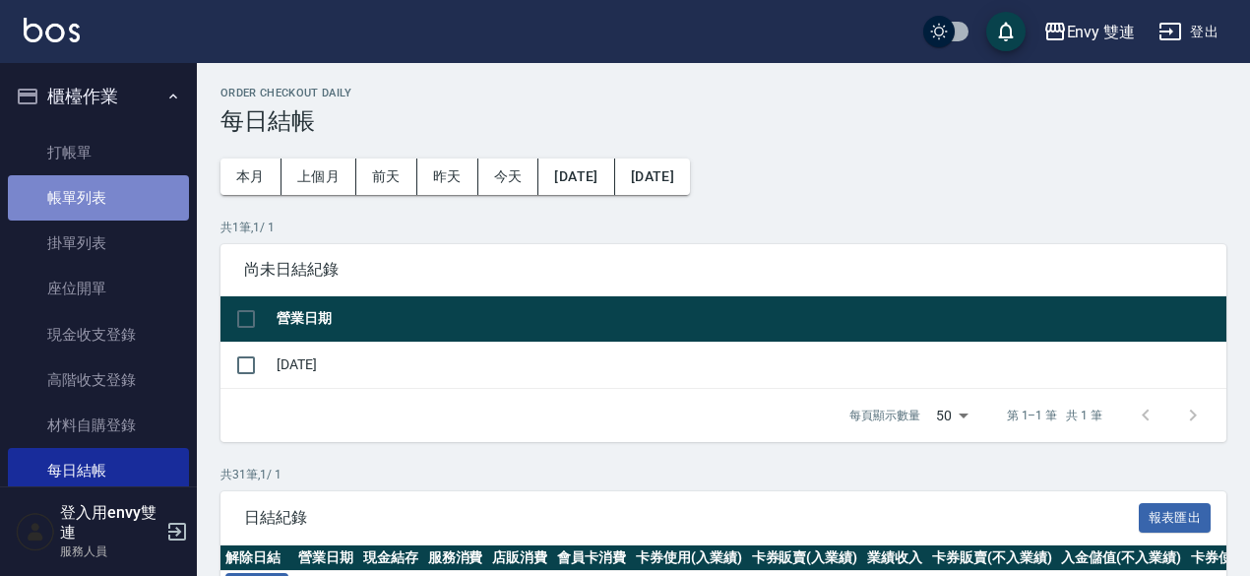
click at [114, 196] on link "帳單列表" at bounding box center [98, 197] width 181 height 45
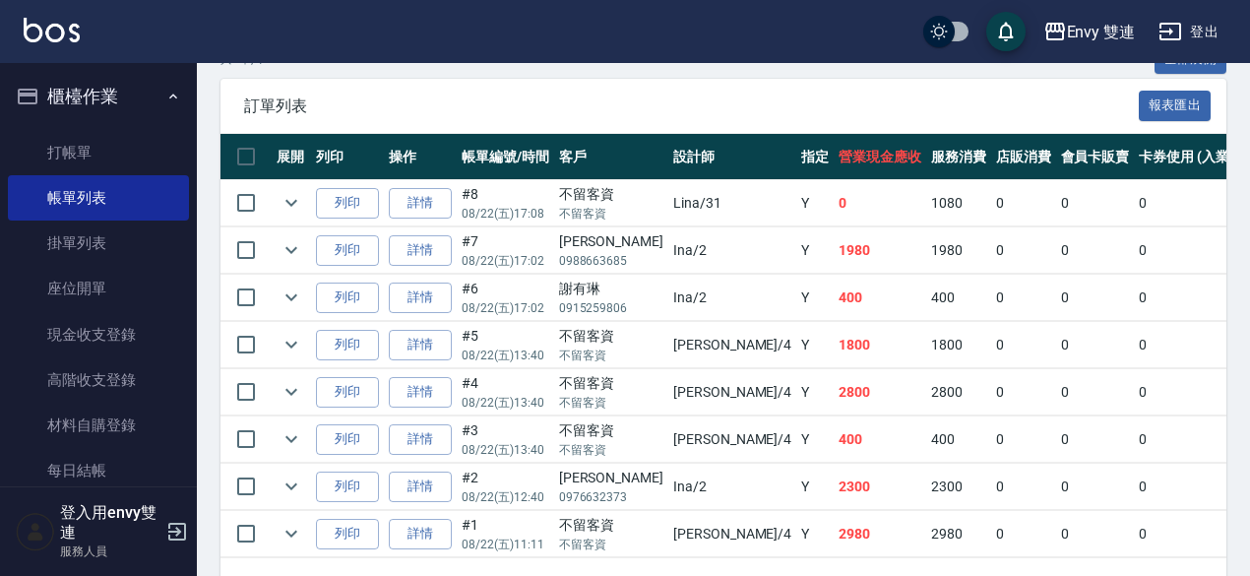
scroll to position [473, 0]
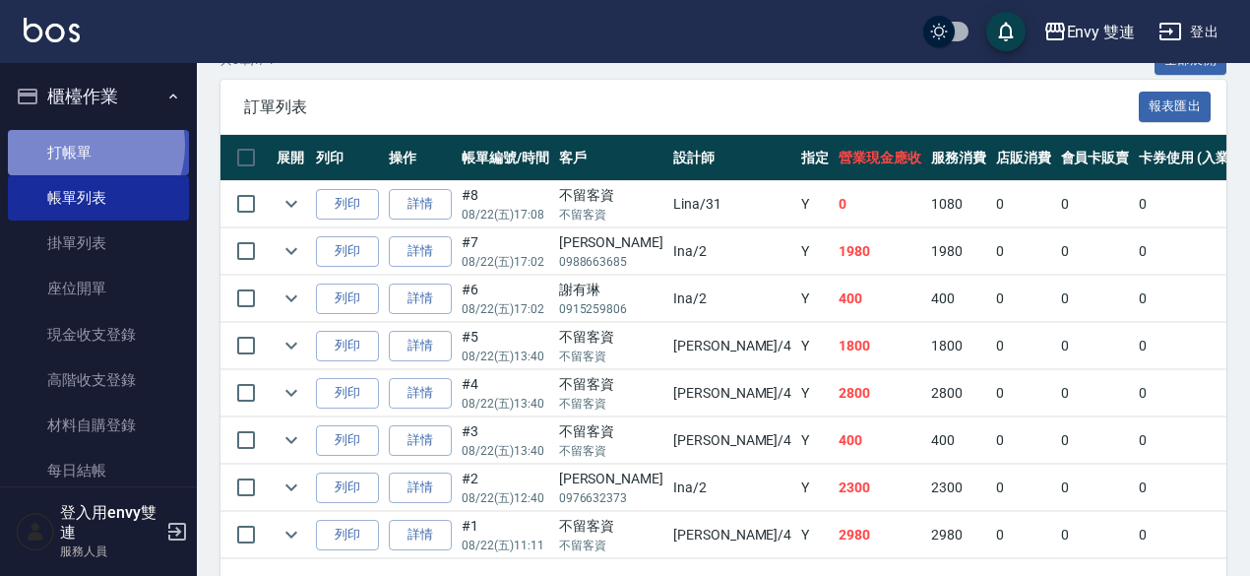
click at [79, 145] on link "打帳單" at bounding box center [98, 152] width 181 height 45
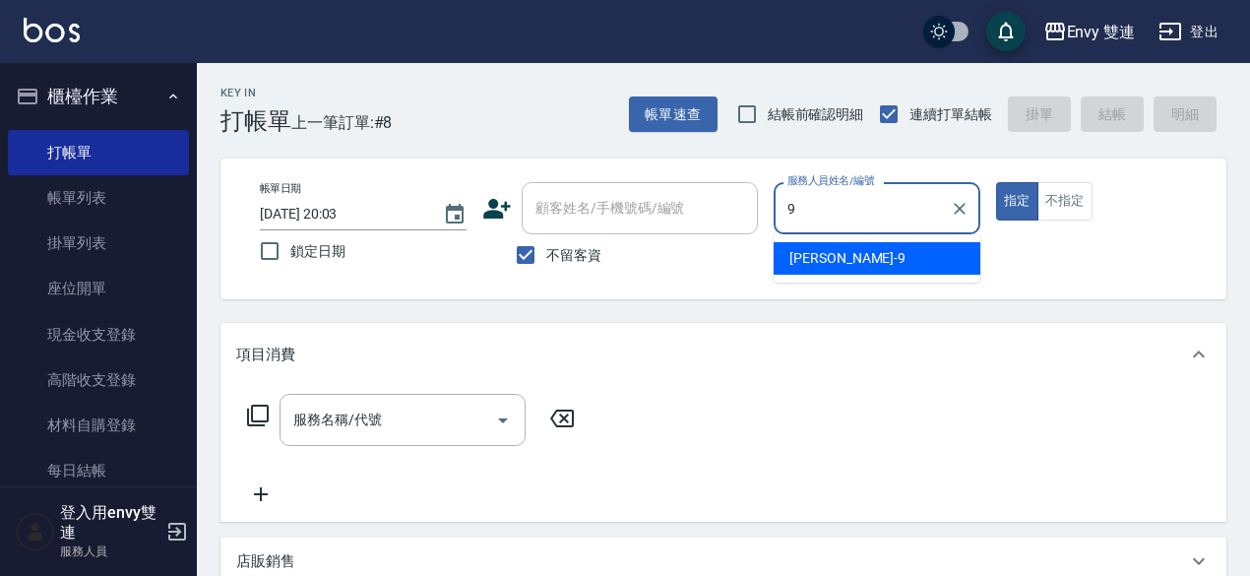
type input "Zoe-9"
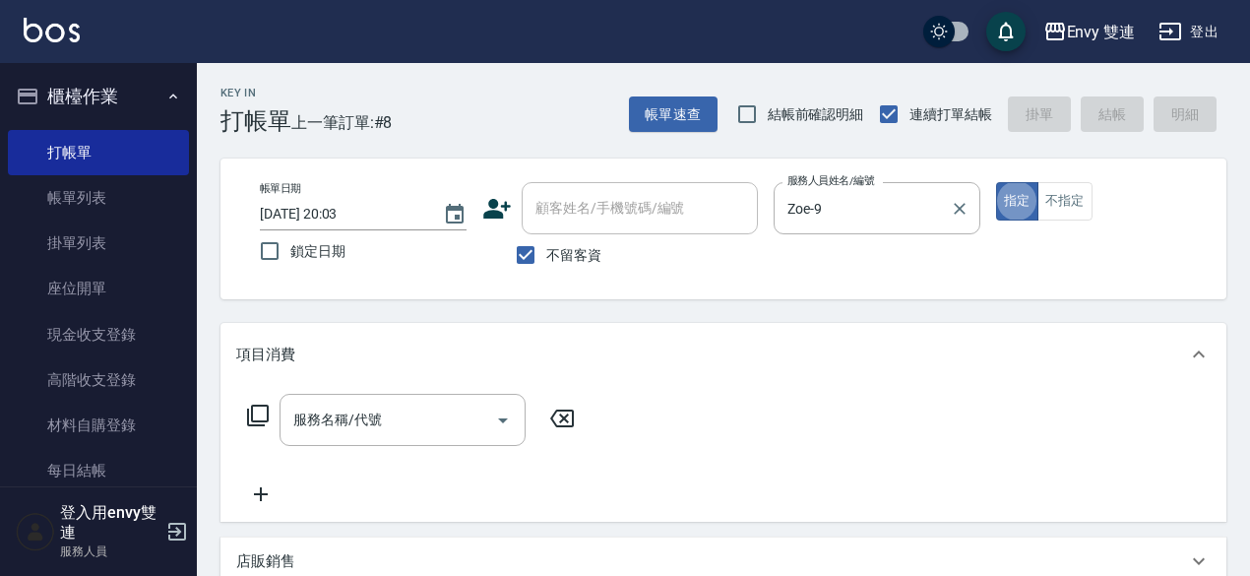
type button "true"
click at [534, 252] on input "不留客資" at bounding box center [525, 254] width 41 height 41
checkbox input "false"
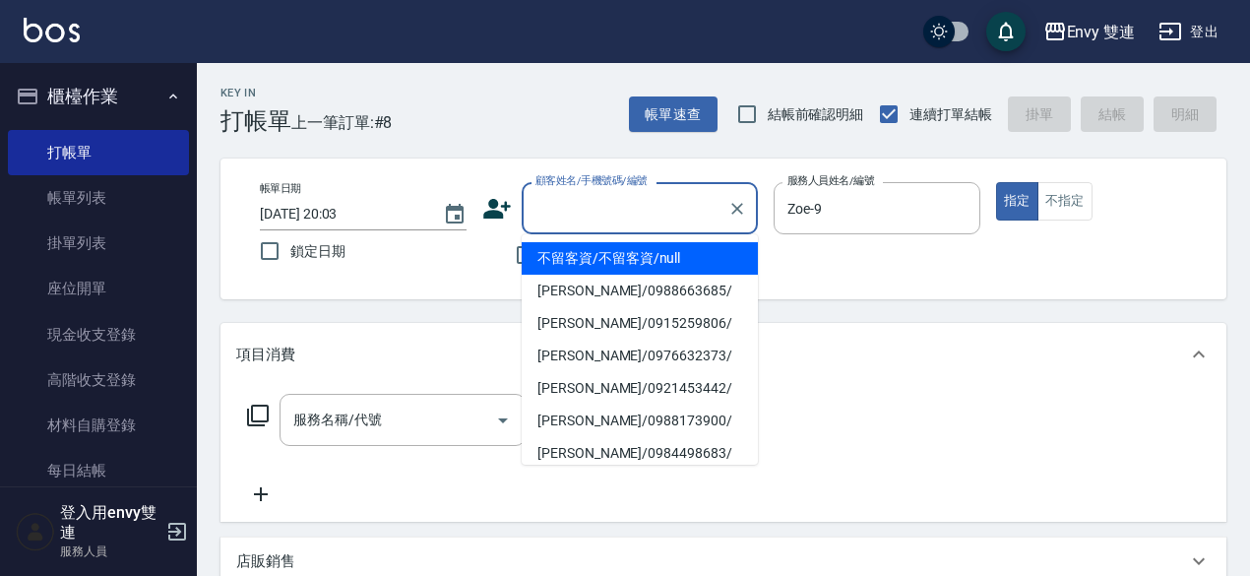
click at [609, 201] on input "顧客姓名/手機號碼/編號" at bounding box center [624, 208] width 189 height 34
click at [661, 257] on li "莊濘銀/0975960103/" at bounding box center [639, 258] width 236 height 32
type input "莊濘銀/0975960103/"
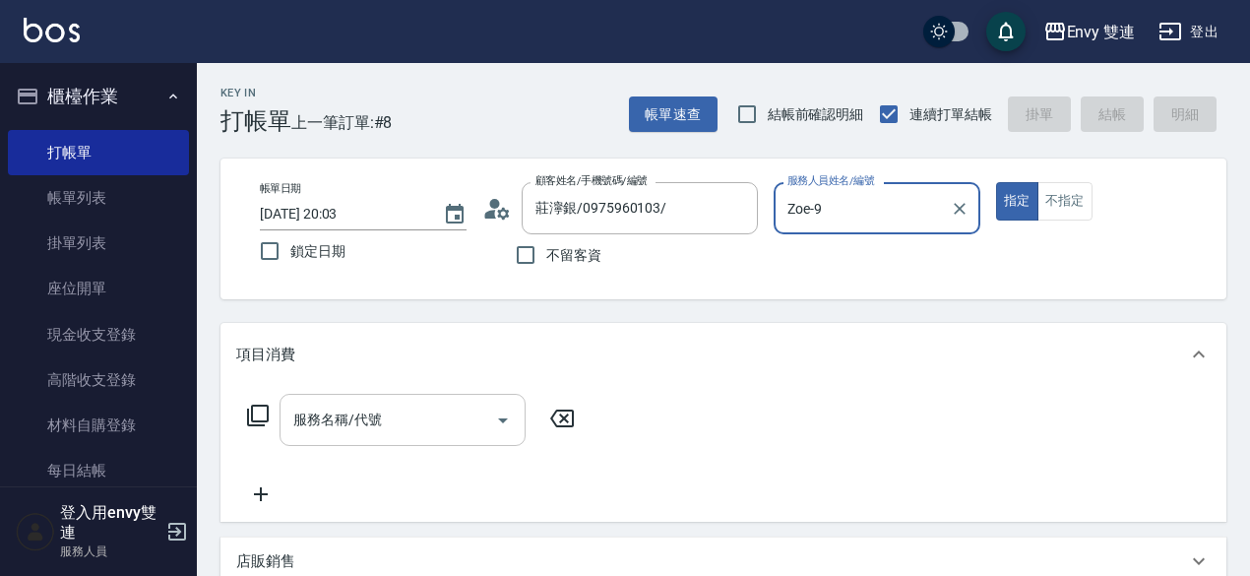
click at [404, 418] on input "服務名稱/代號" at bounding box center [387, 419] width 199 height 34
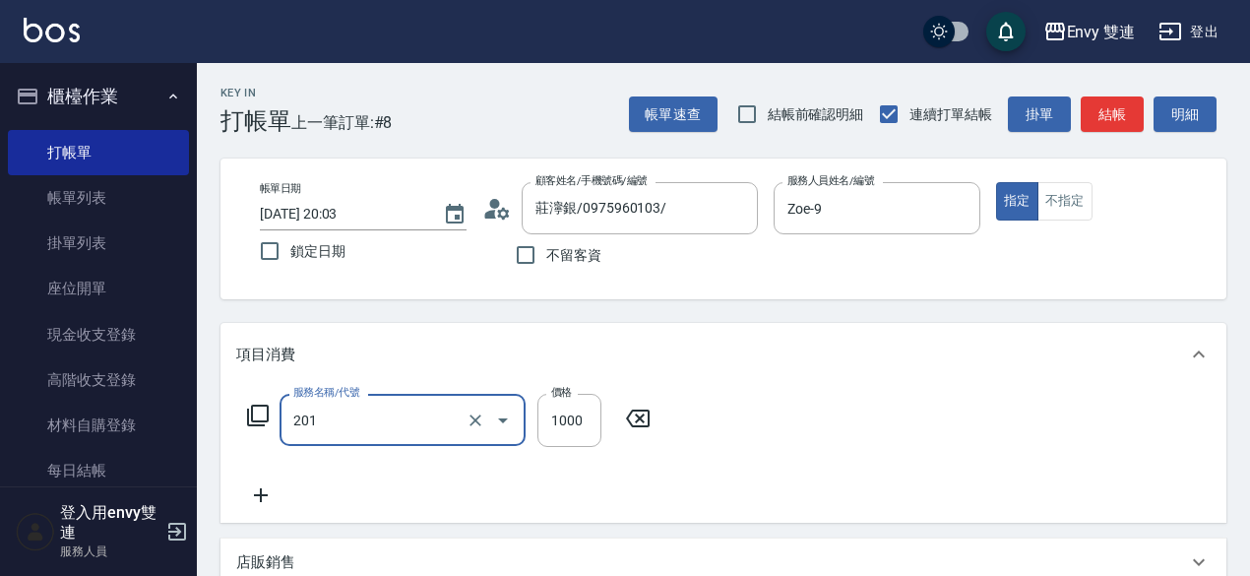
type input "剪髮(201)"
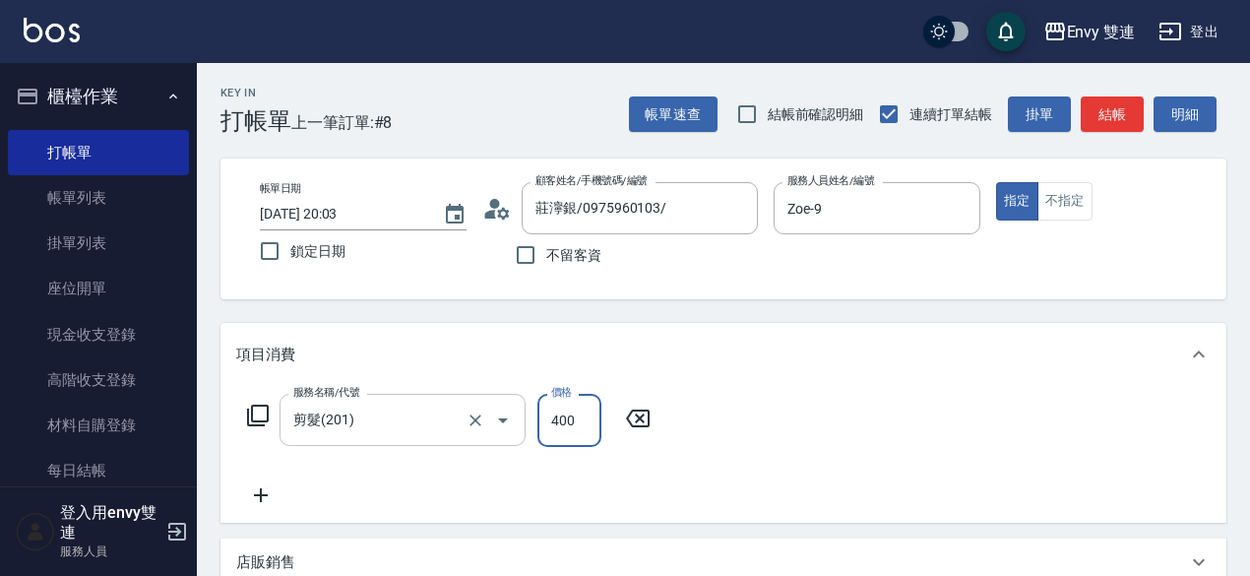
type input "400"
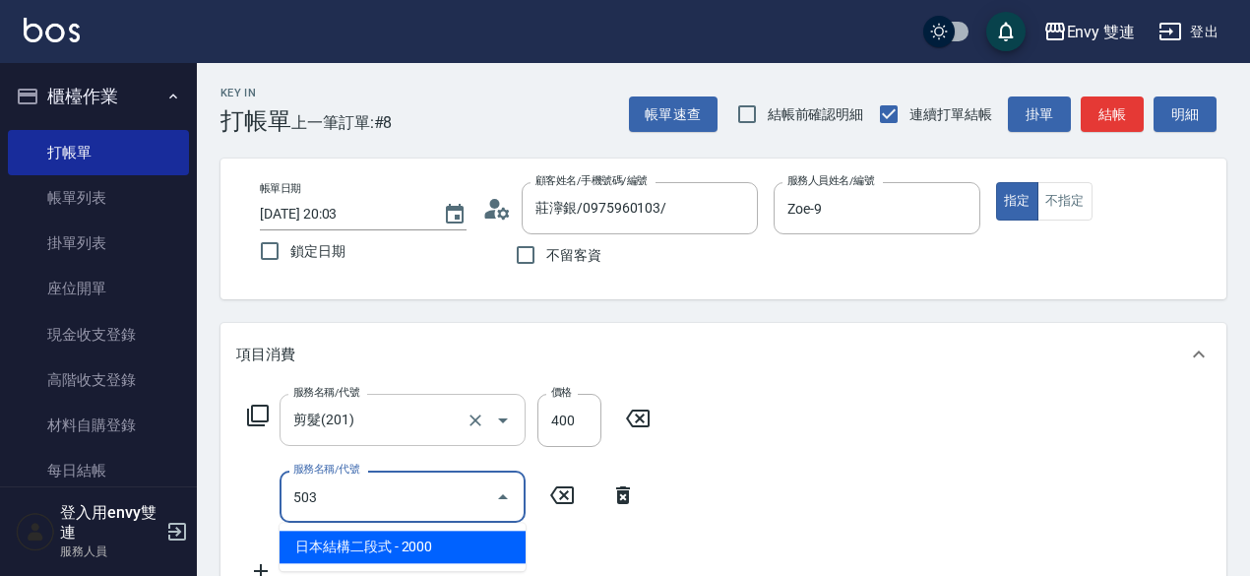
type input "日本結構二段式(503)"
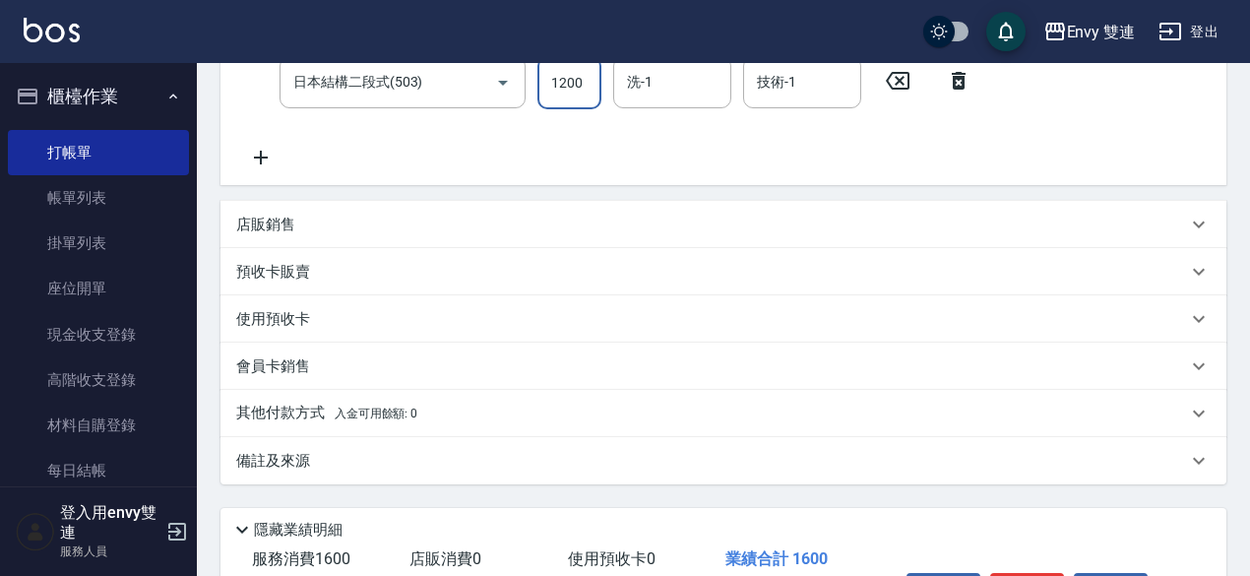
scroll to position [415, 0]
type input "1200"
click at [431, 420] on div "其他付款方式 入金可用餘額: 0" at bounding box center [711, 412] width 950 height 22
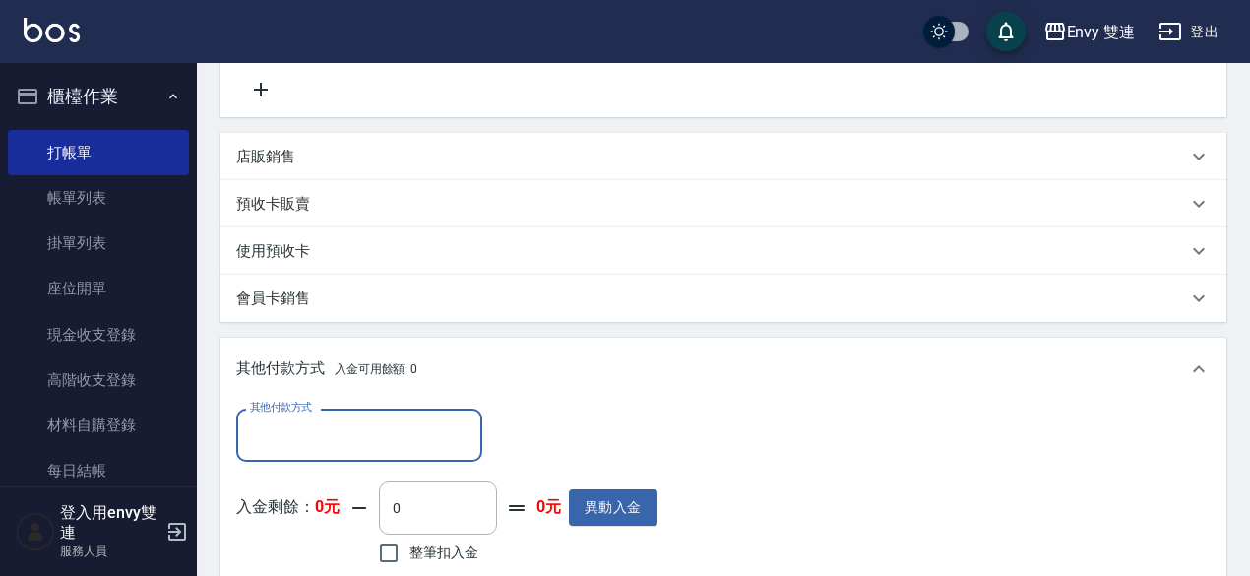
scroll to position [488, 0]
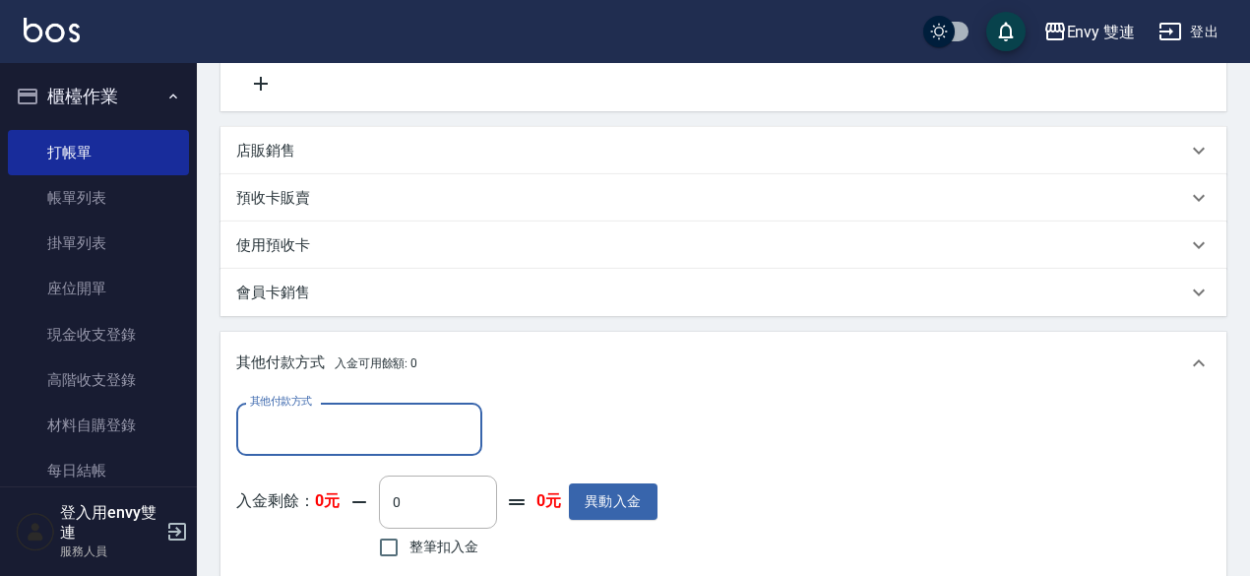
click at [436, 442] on input "其他付款方式" at bounding box center [359, 428] width 228 height 34
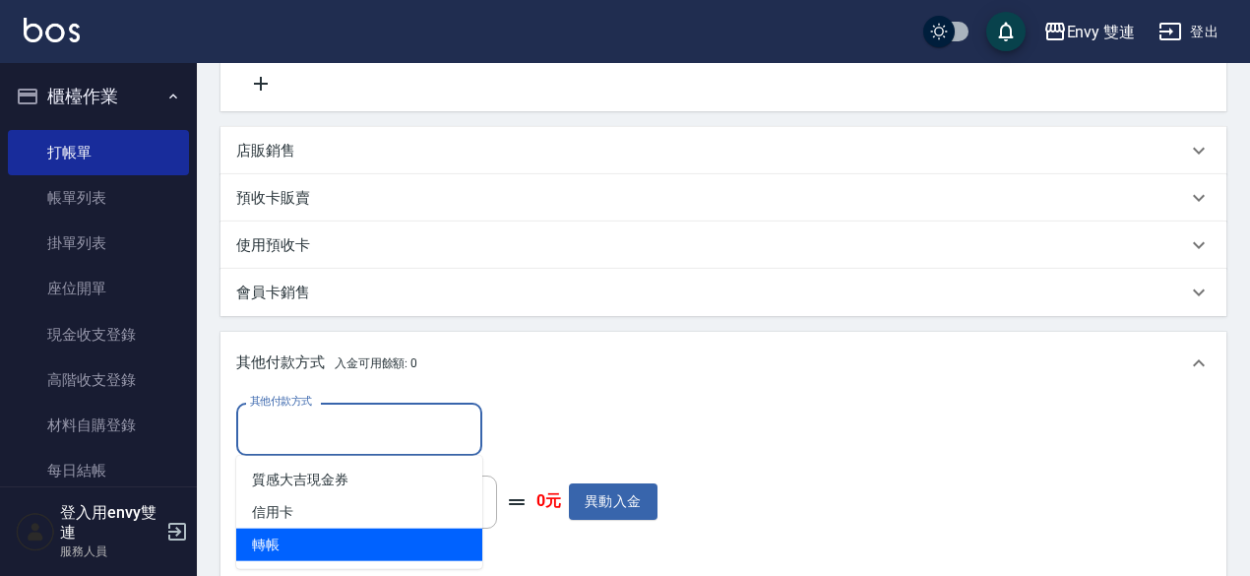
click at [407, 540] on span "轉帳" at bounding box center [359, 544] width 246 height 32
type input "轉帳"
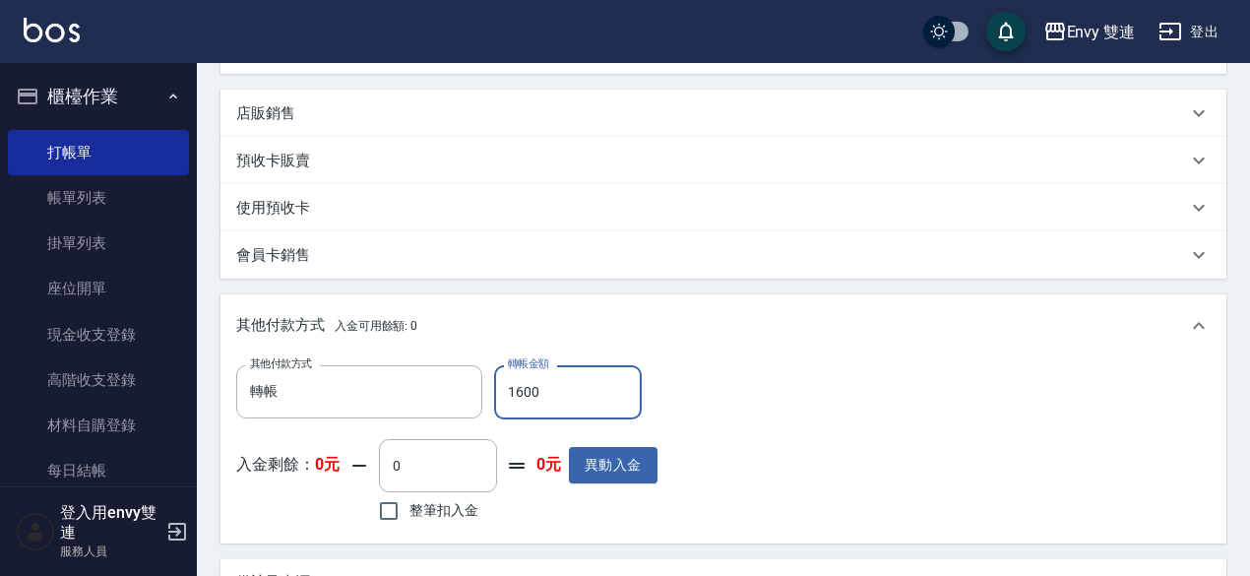
scroll to position [775, 0]
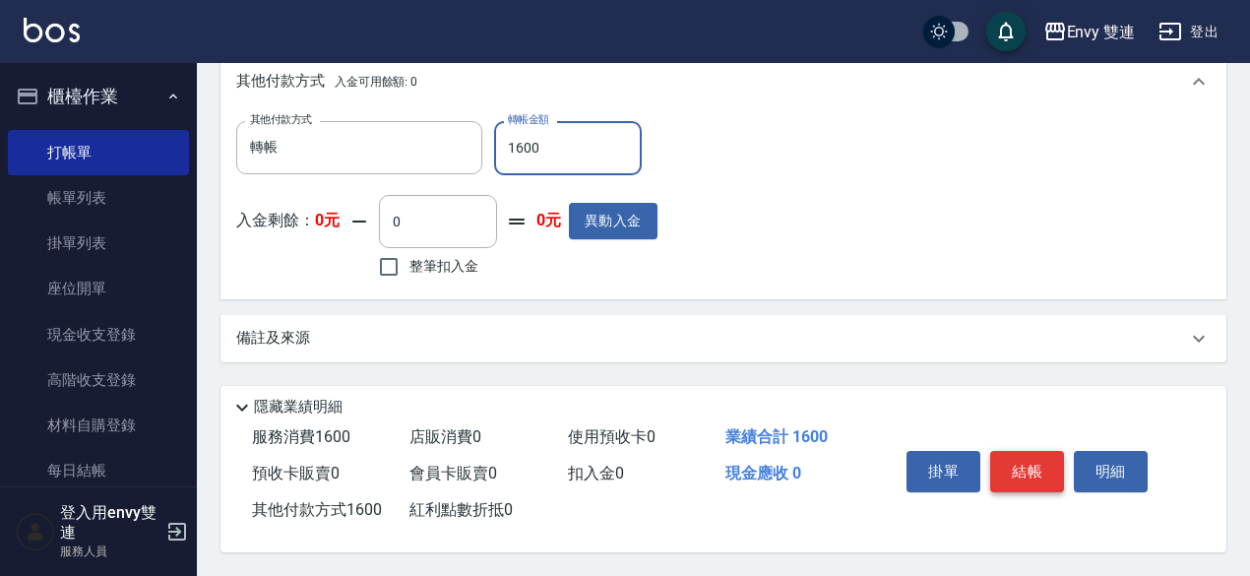
type input "1600"
click at [1031, 476] on button "結帳" at bounding box center [1027, 471] width 74 height 41
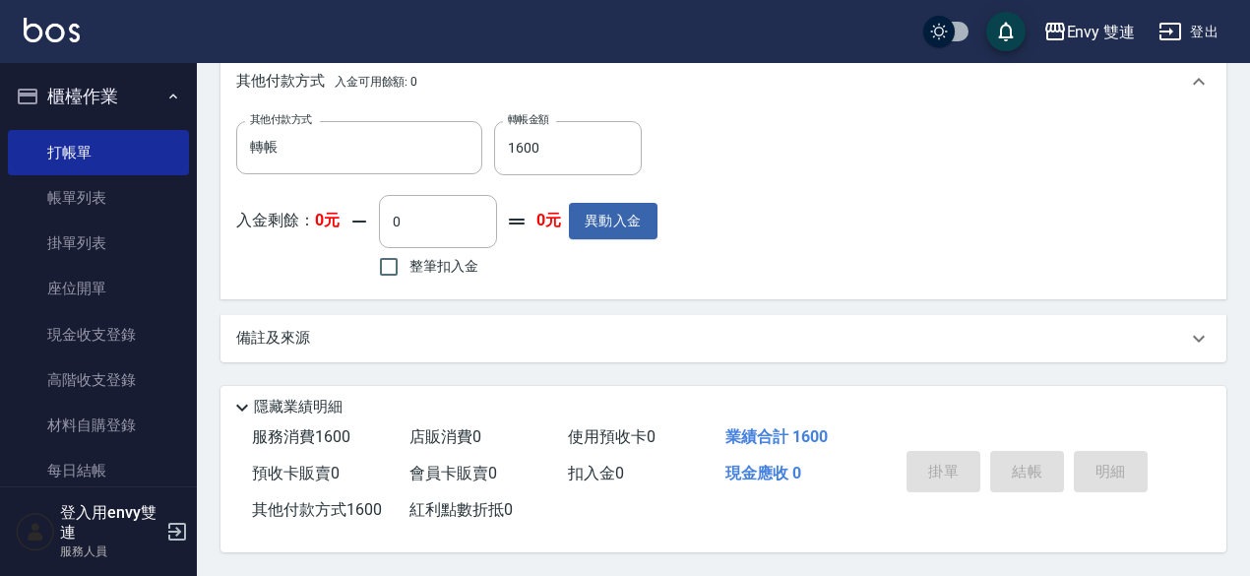
type input "[DATE] 20:04"
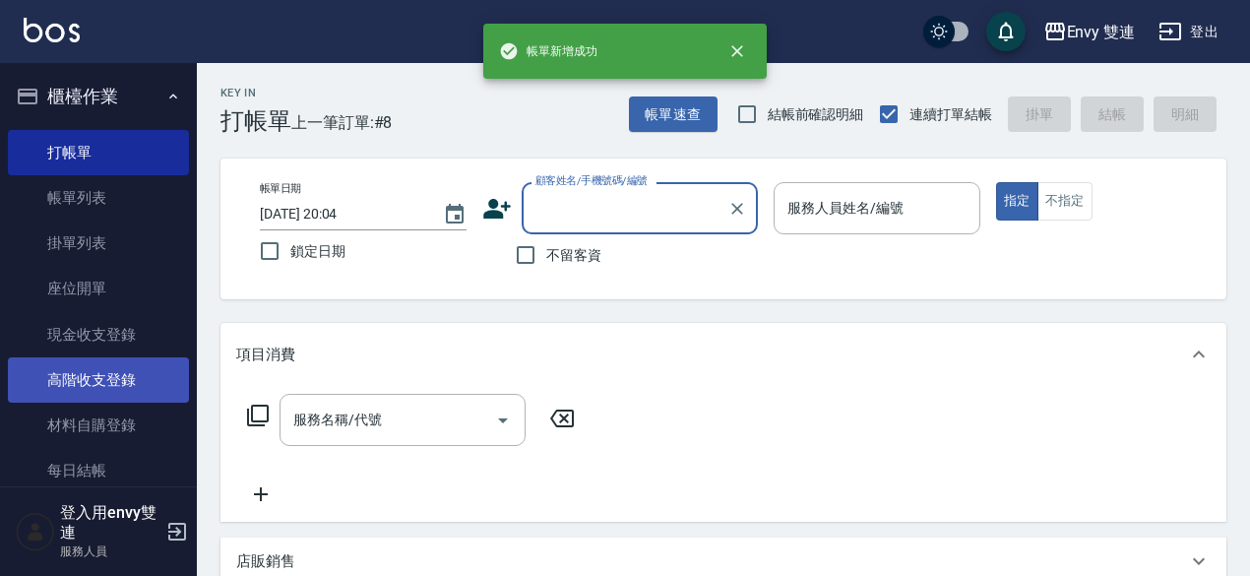
scroll to position [53, 0]
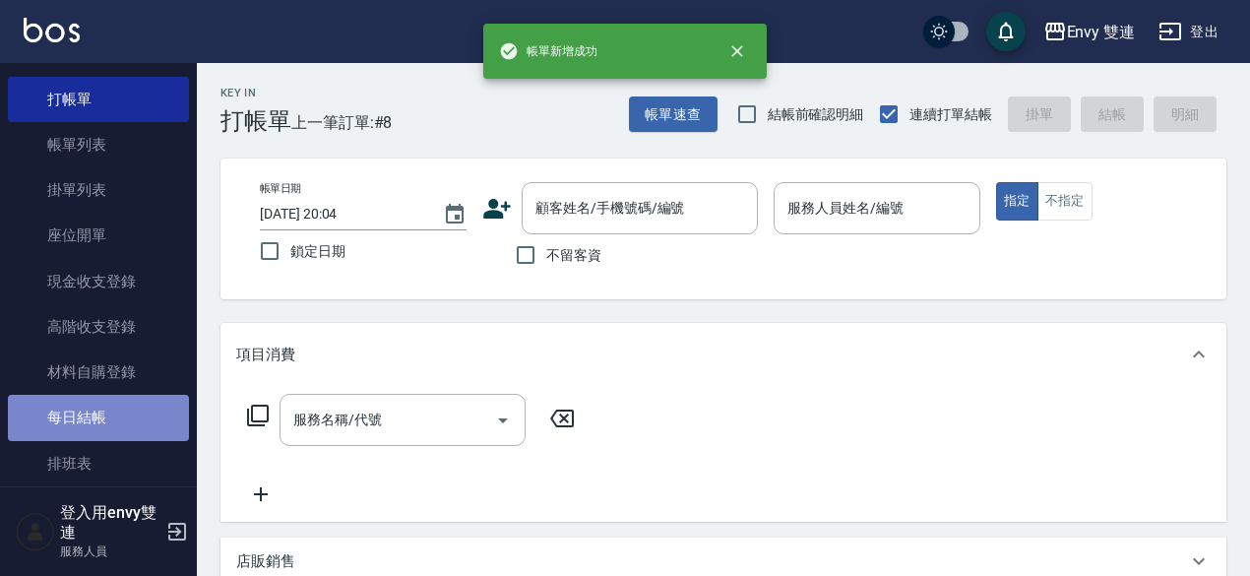
click at [110, 414] on link "每日結帳" at bounding box center [98, 417] width 181 height 45
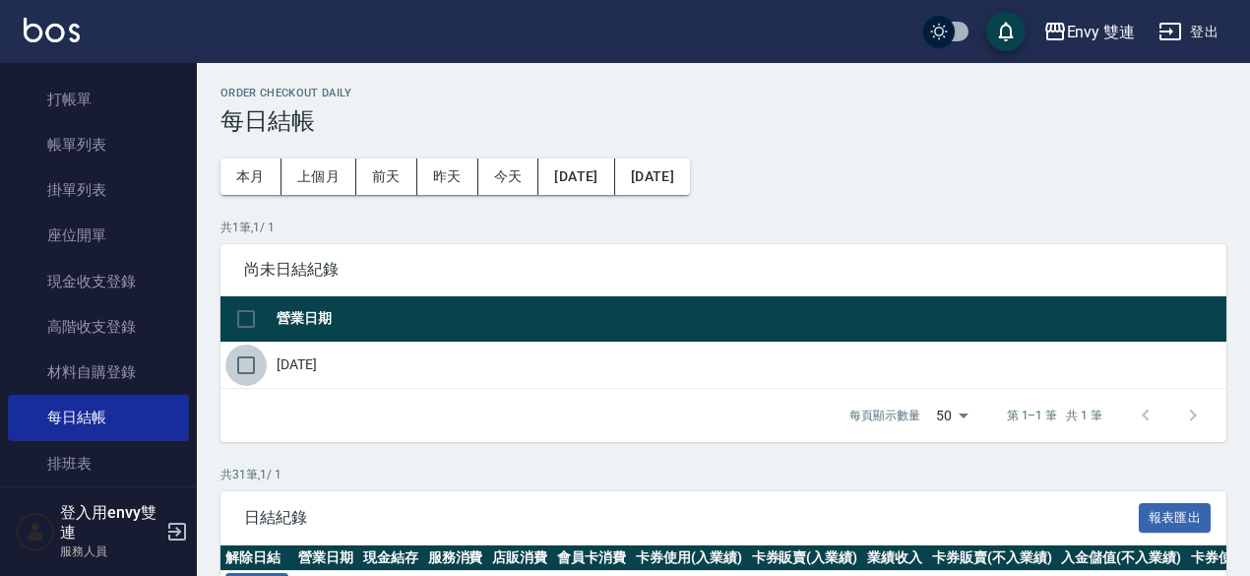
click at [248, 361] on input "checkbox" at bounding box center [245, 364] width 41 height 41
checkbox input "true"
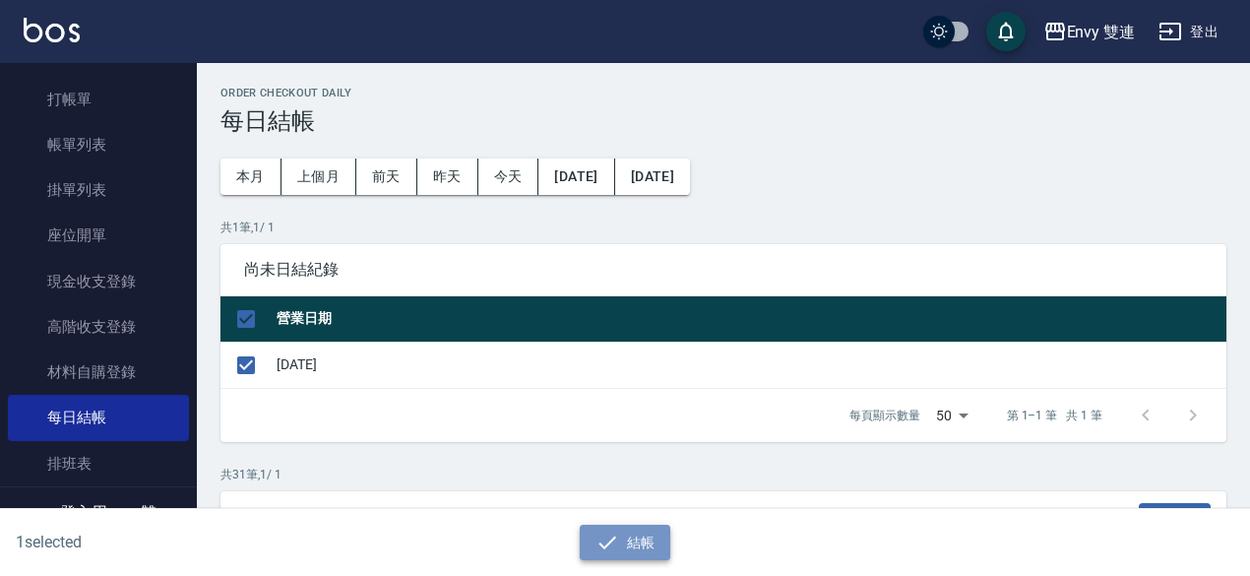
click at [642, 533] on button "結帳" at bounding box center [626, 542] width 92 height 36
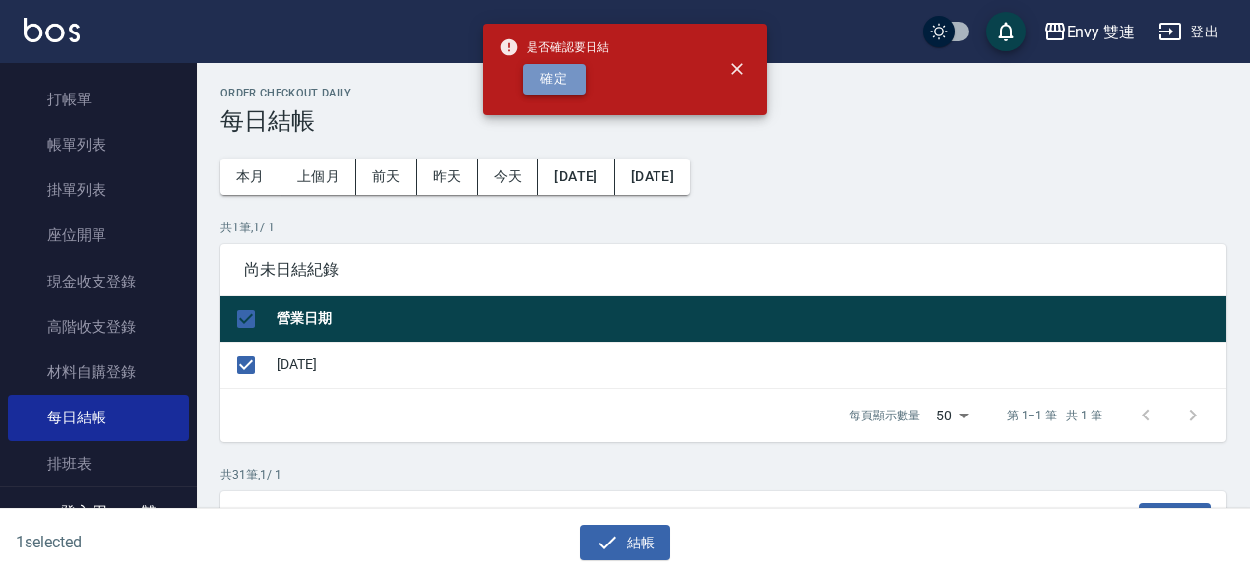
click at [533, 74] on button "確定" at bounding box center [553, 79] width 63 height 31
checkbox input "false"
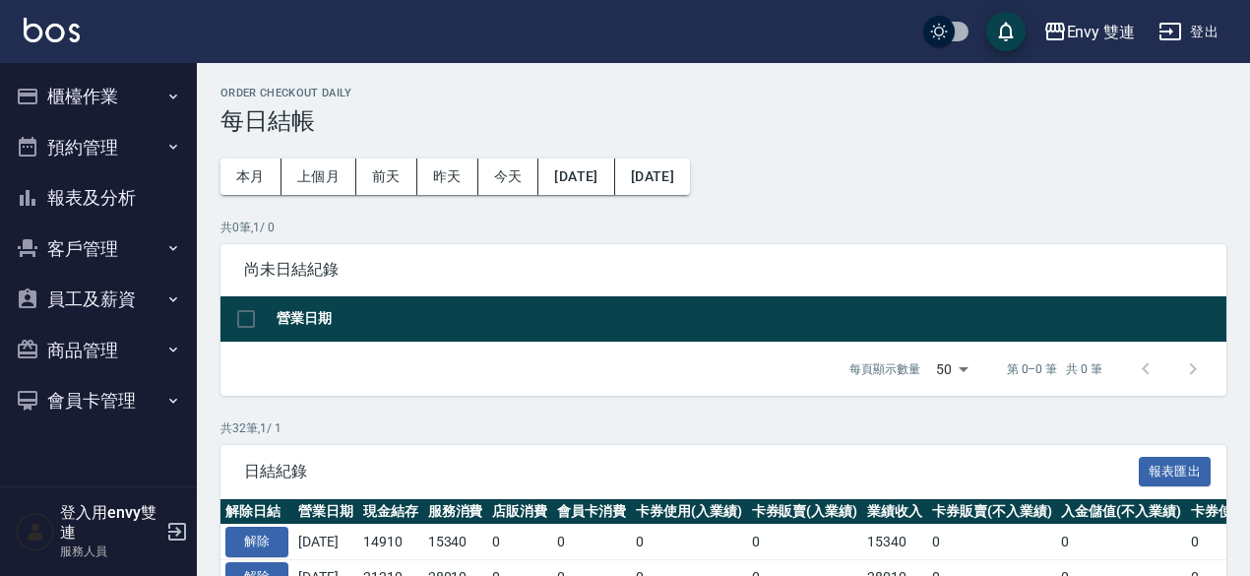
drag, startPoint x: 0, startPoint y: 0, endPoint x: 346, endPoint y: 395, distance: 525.0
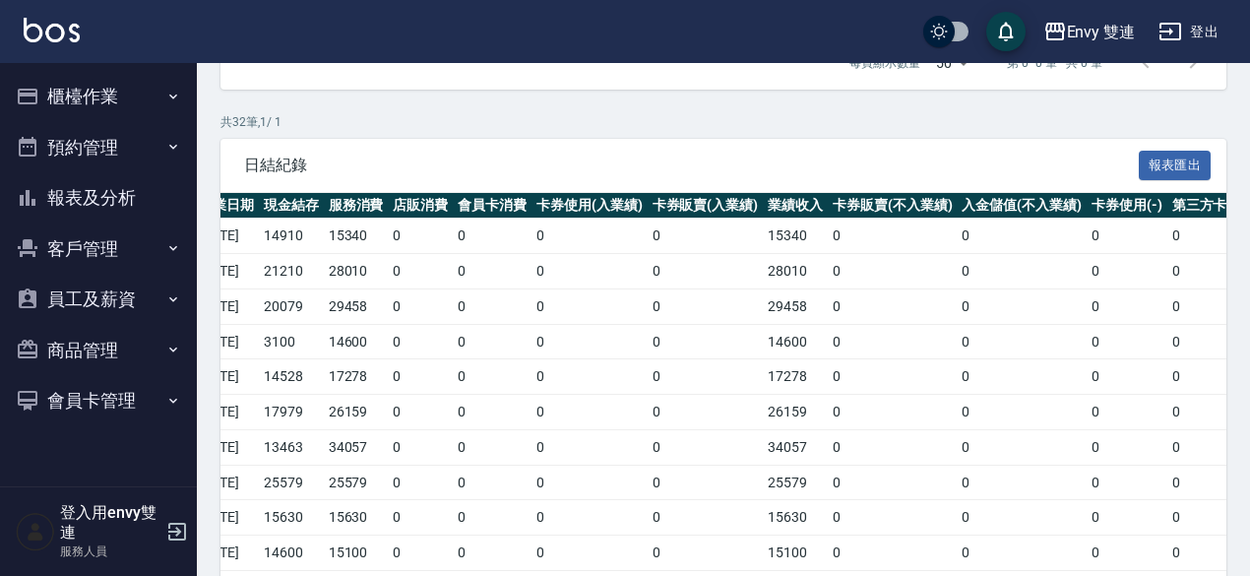
scroll to position [0, 99]
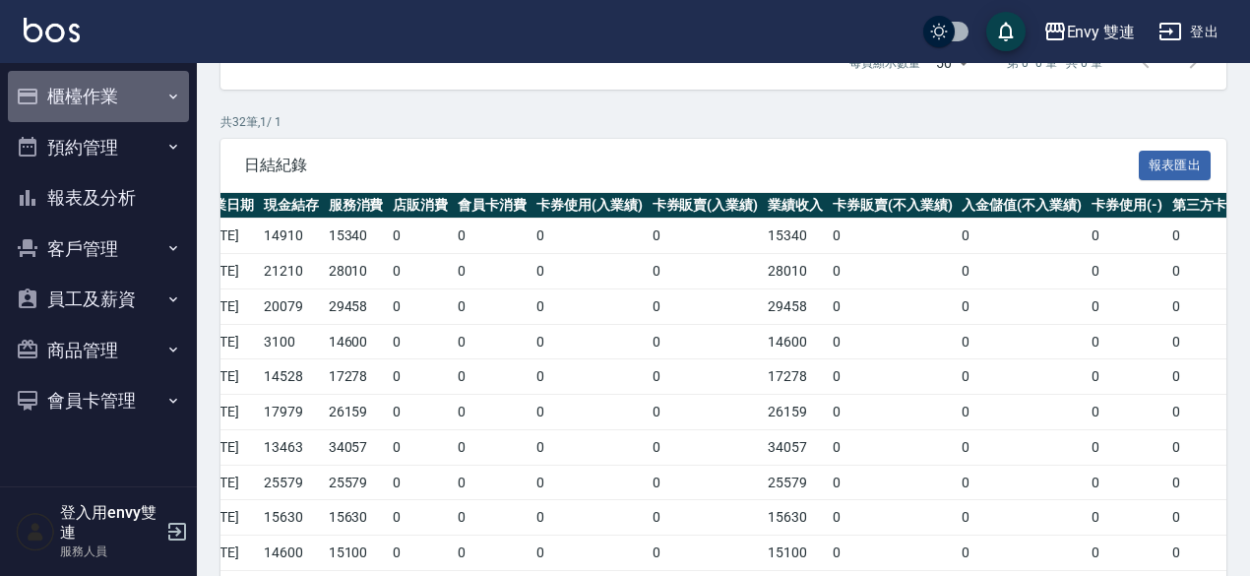
click at [98, 95] on button "櫃檯作業" at bounding box center [98, 96] width 181 height 51
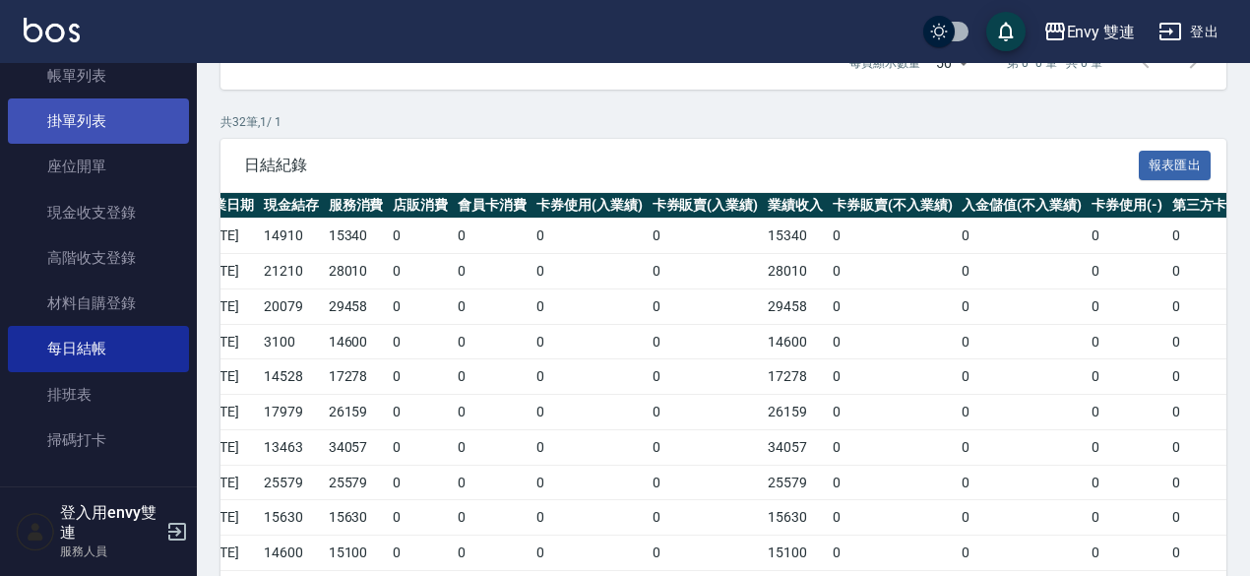
scroll to position [329, 0]
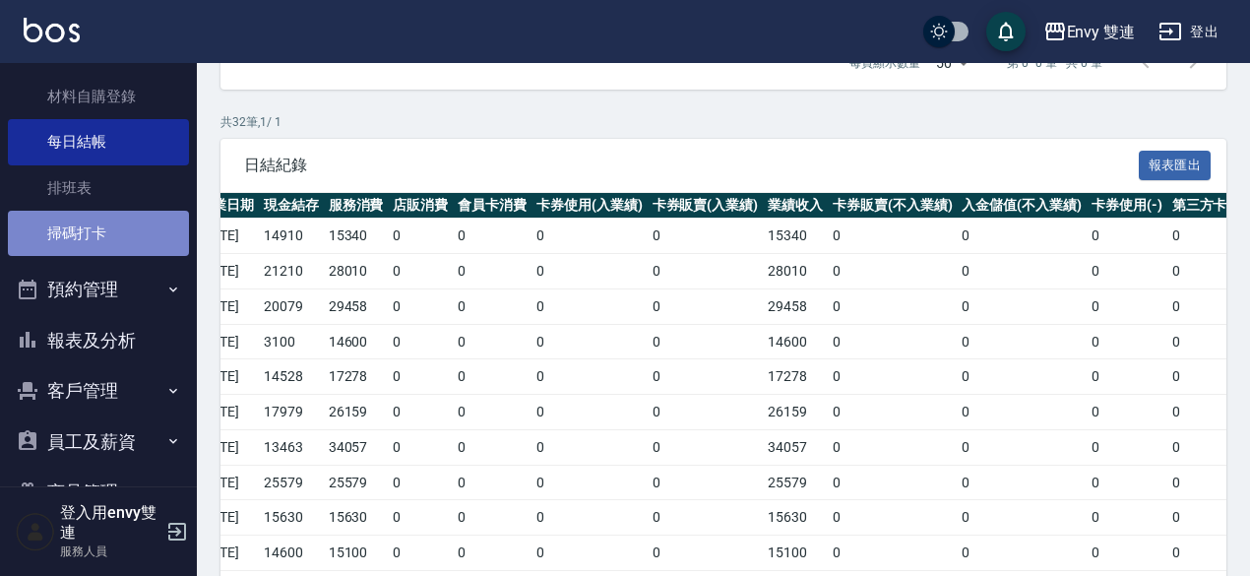
click at [102, 245] on link "掃碼打卡" at bounding box center [98, 233] width 181 height 45
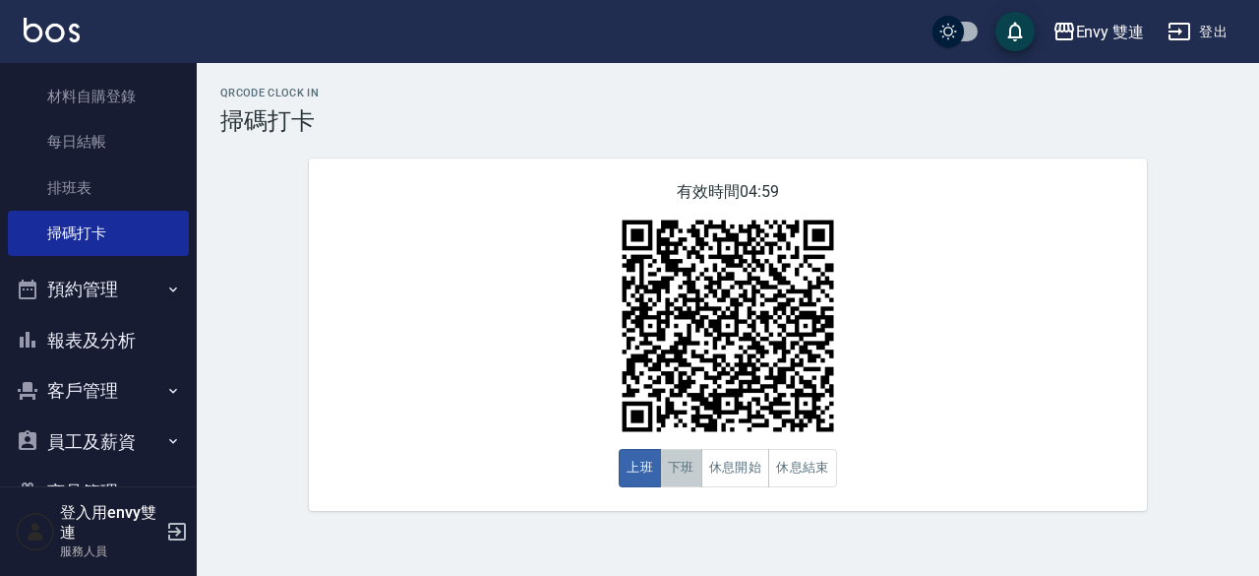
click at [687, 470] on button "下班" at bounding box center [681, 468] width 42 height 38
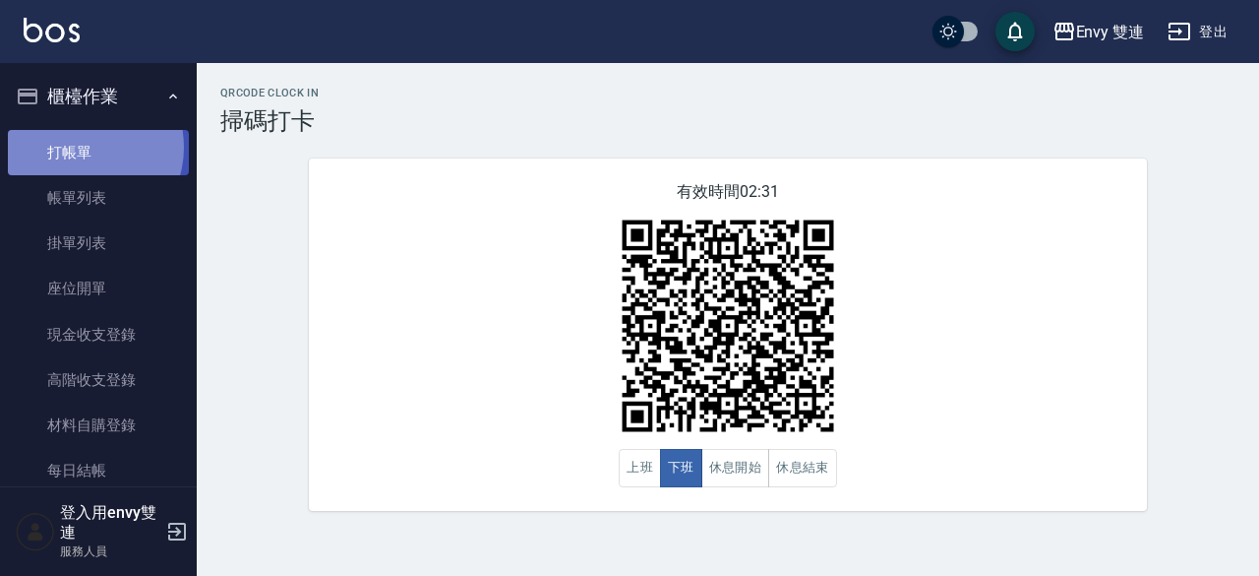
click at [82, 147] on link "打帳單" at bounding box center [98, 152] width 181 height 45
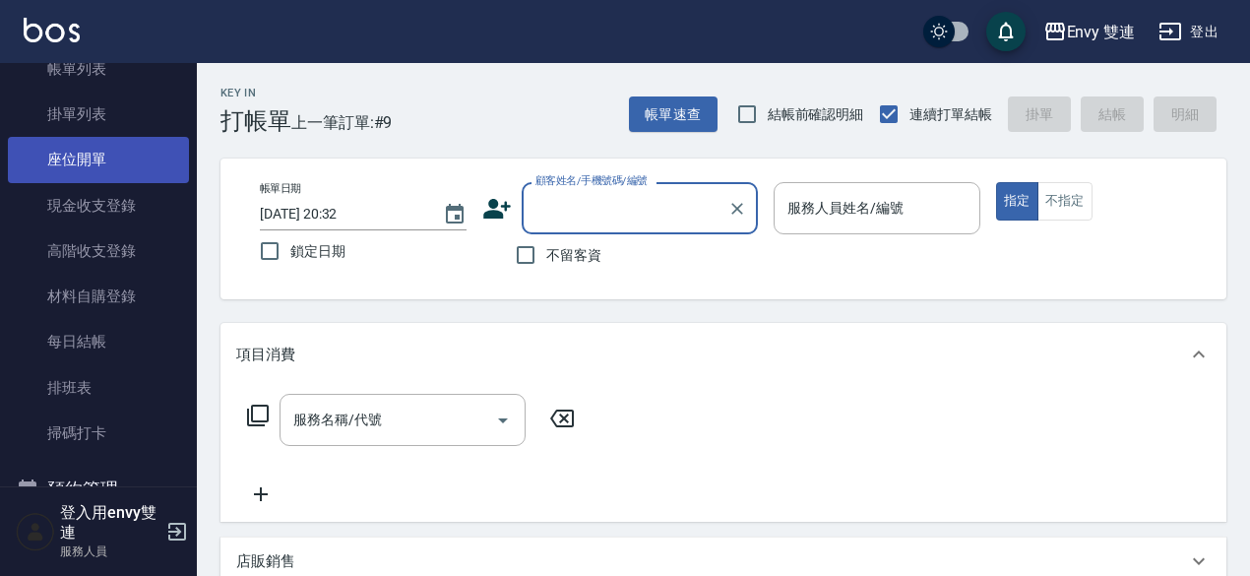
scroll to position [131, 0]
